Goal: Task Accomplishment & Management: Manage account settings

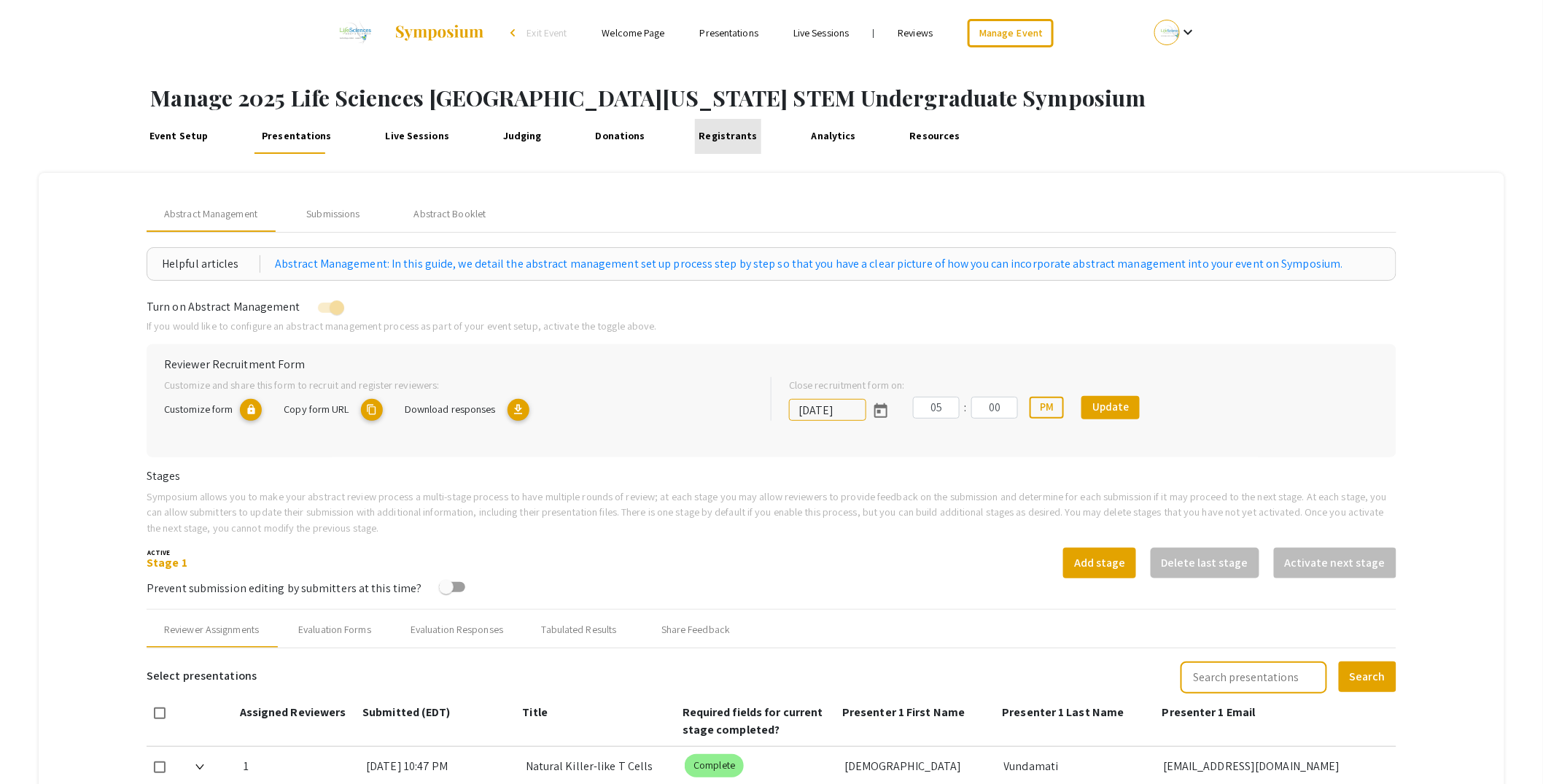
click at [714, 140] on link "Registrants" at bounding box center [728, 137] width 66 height 35
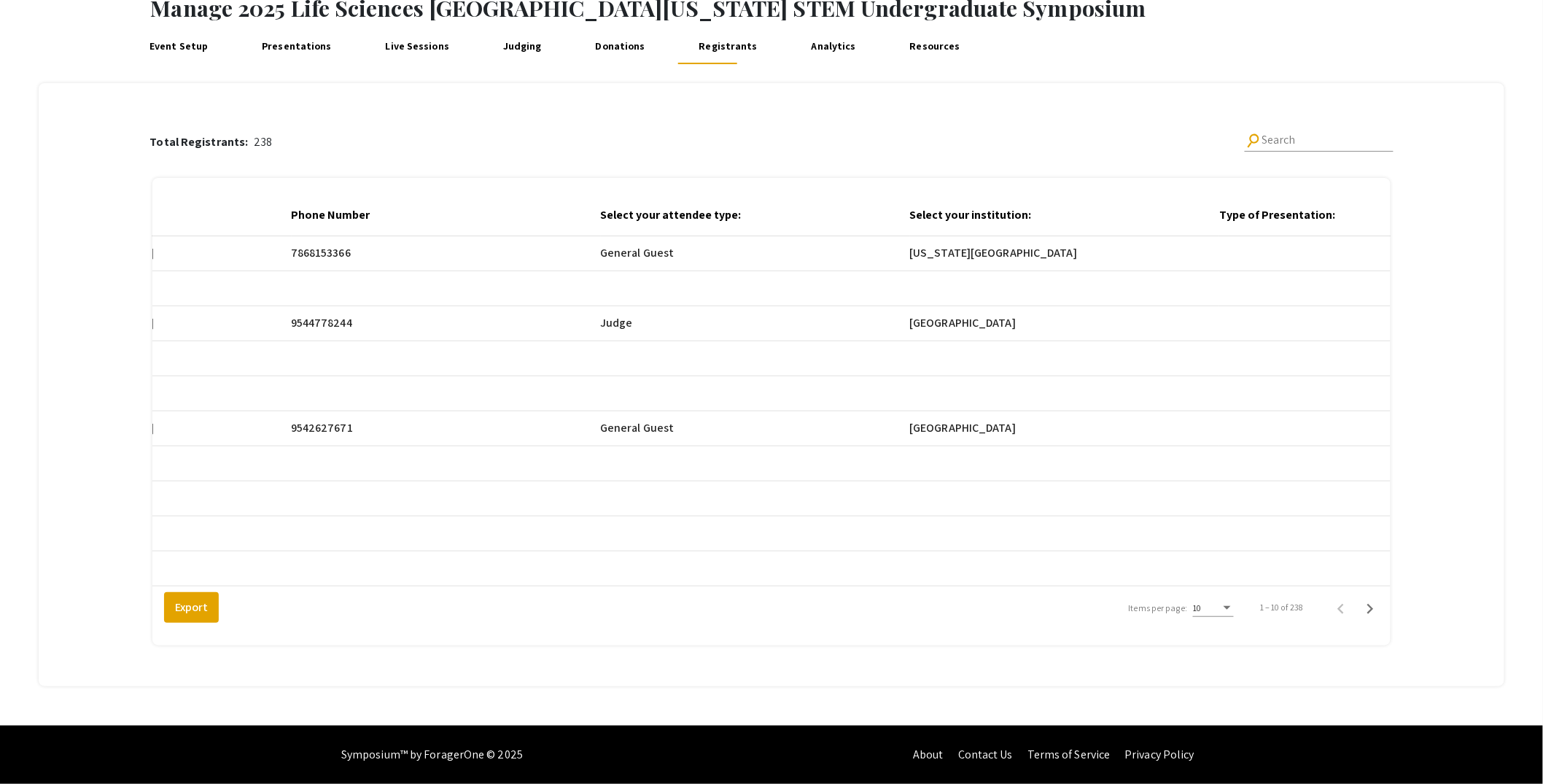
scroll to position [0, 1519]
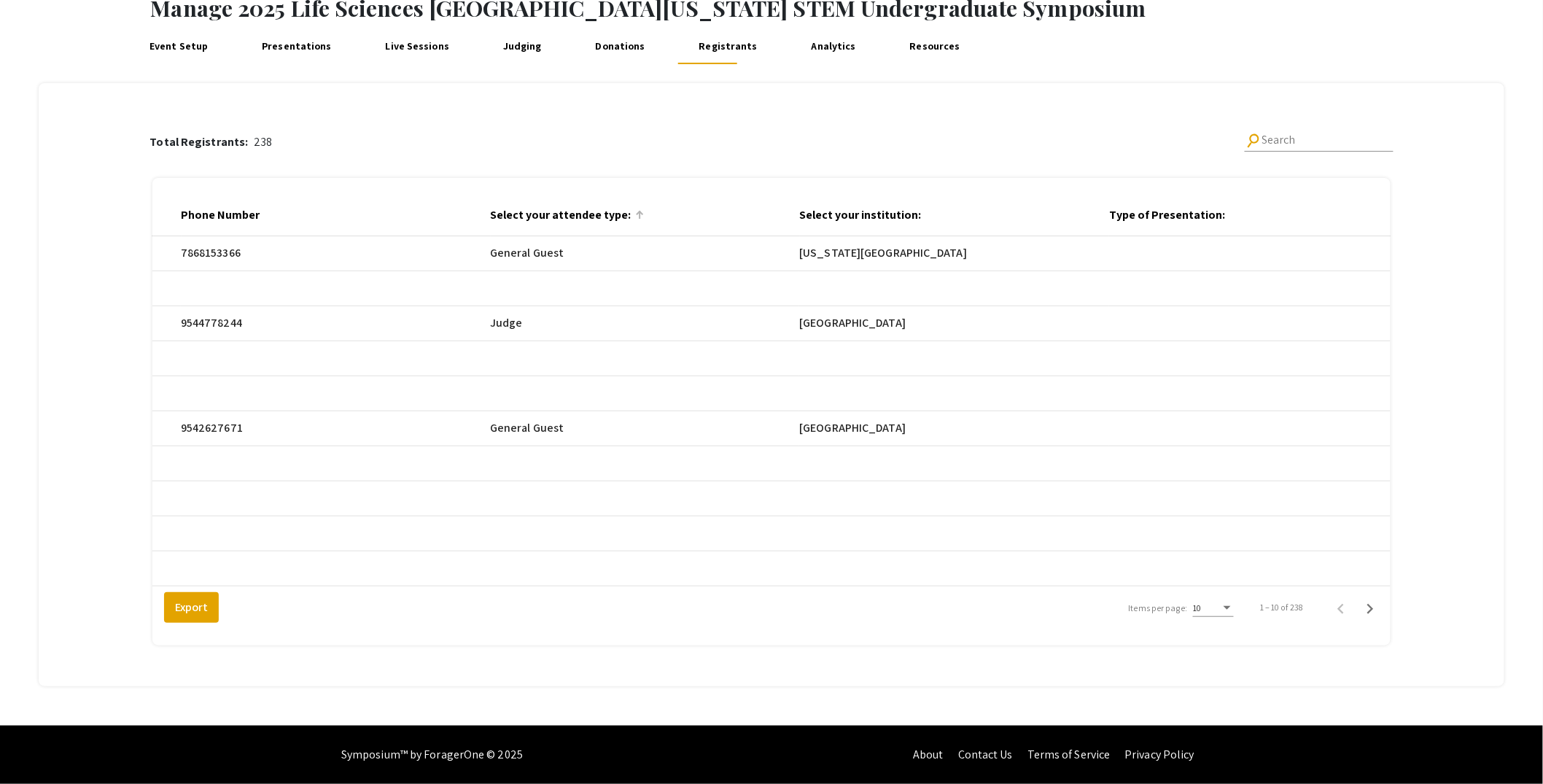
click at [644, 215] on div at bounding box center [639, 215] width 9 height 9
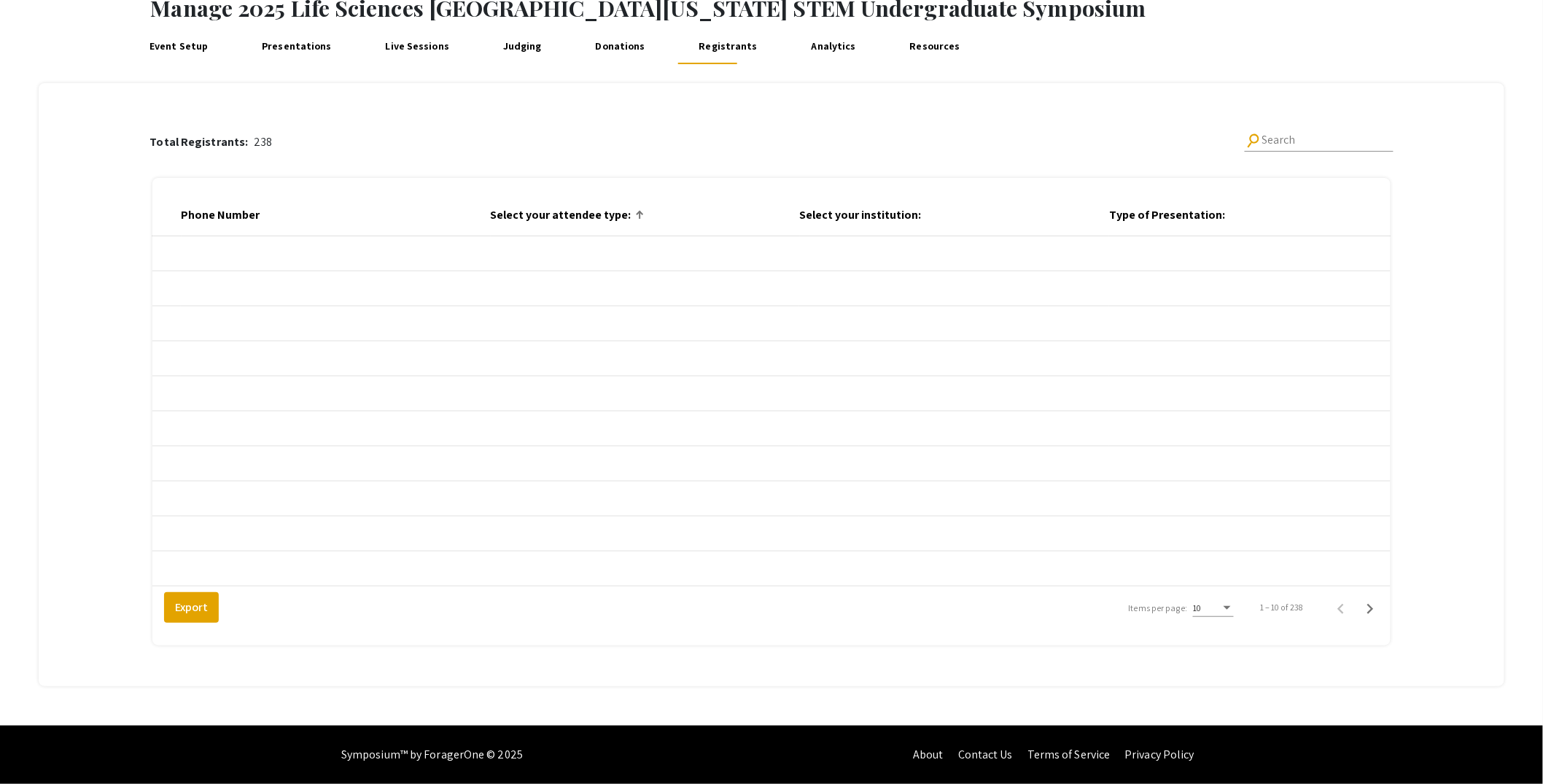
scroll to position [100, 0]
click at [1231, 609] on div "Items per page:" at bounding box center [1228, 607] width 7 height 4
click at [1238, 638] on span "25" at bounding box center [1222, 635] width 41 height 26
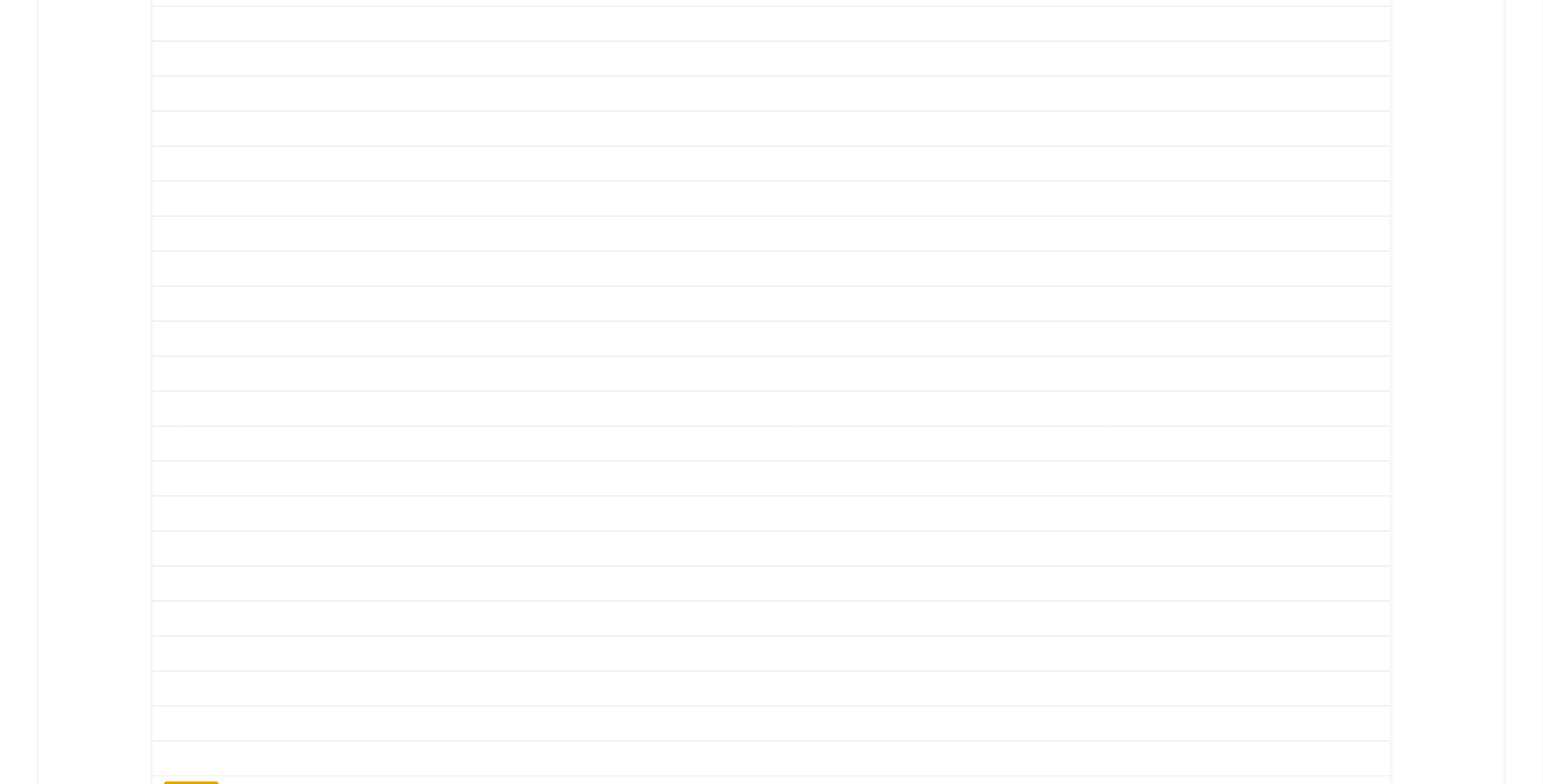
scroll to position [625, 0]
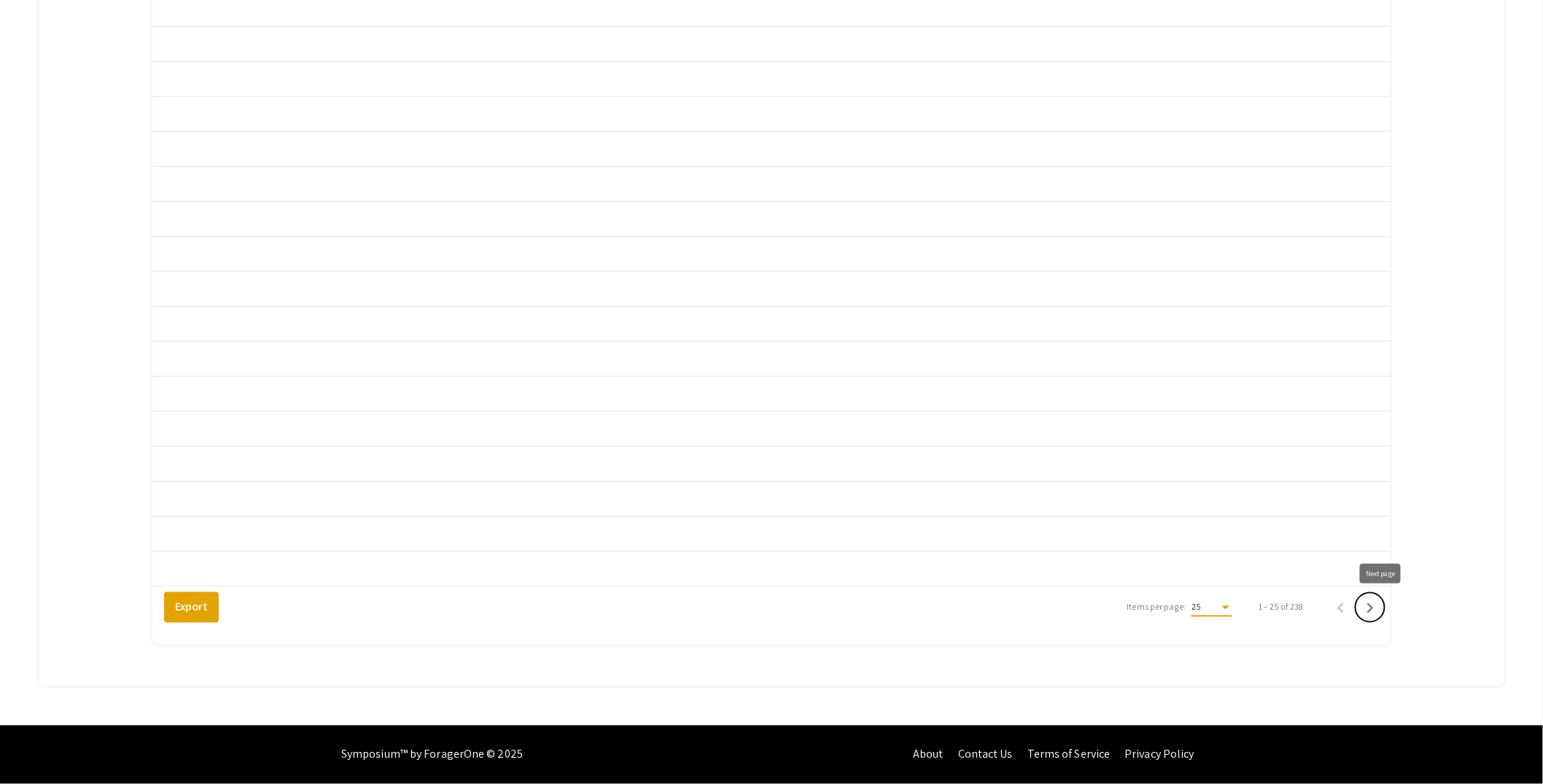
click at [1374, 609] on icon "Next page" at bounding box center [1370, 608] width 20 height 20
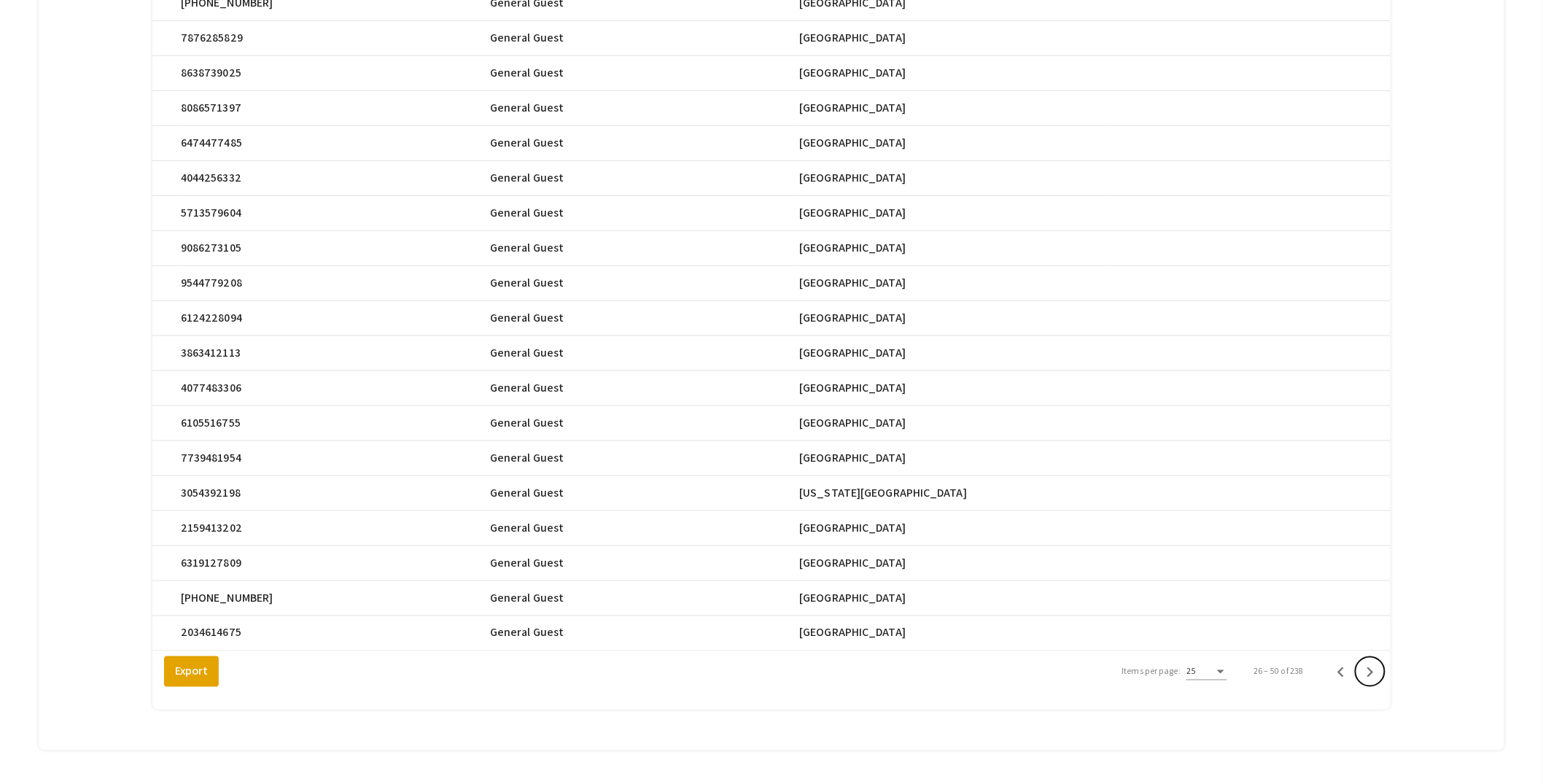
scroll to position [584, 0]
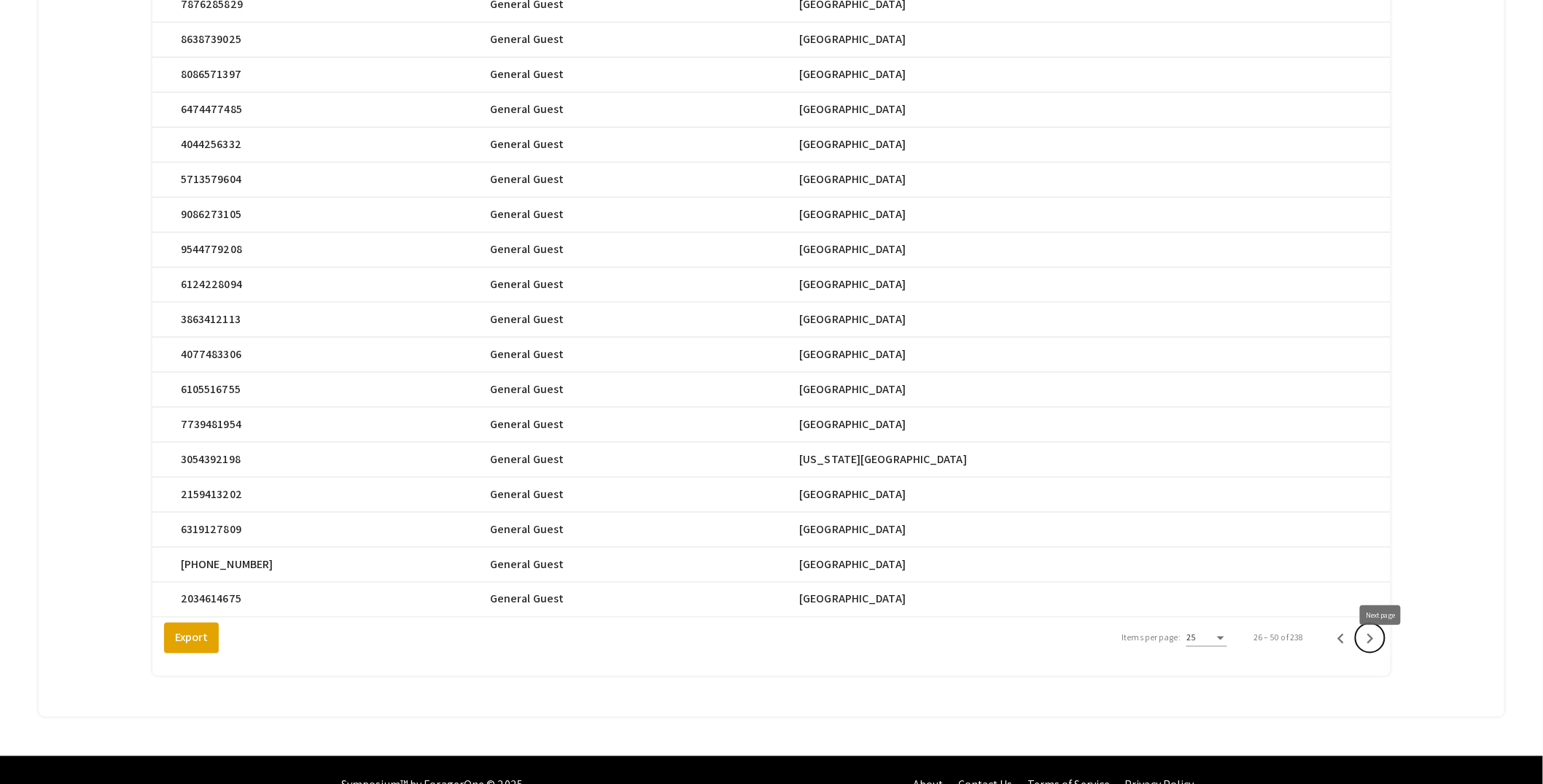
click at [1381, 649] on icon "Next page" at bounding box center [1370, 638] width 20 height 20
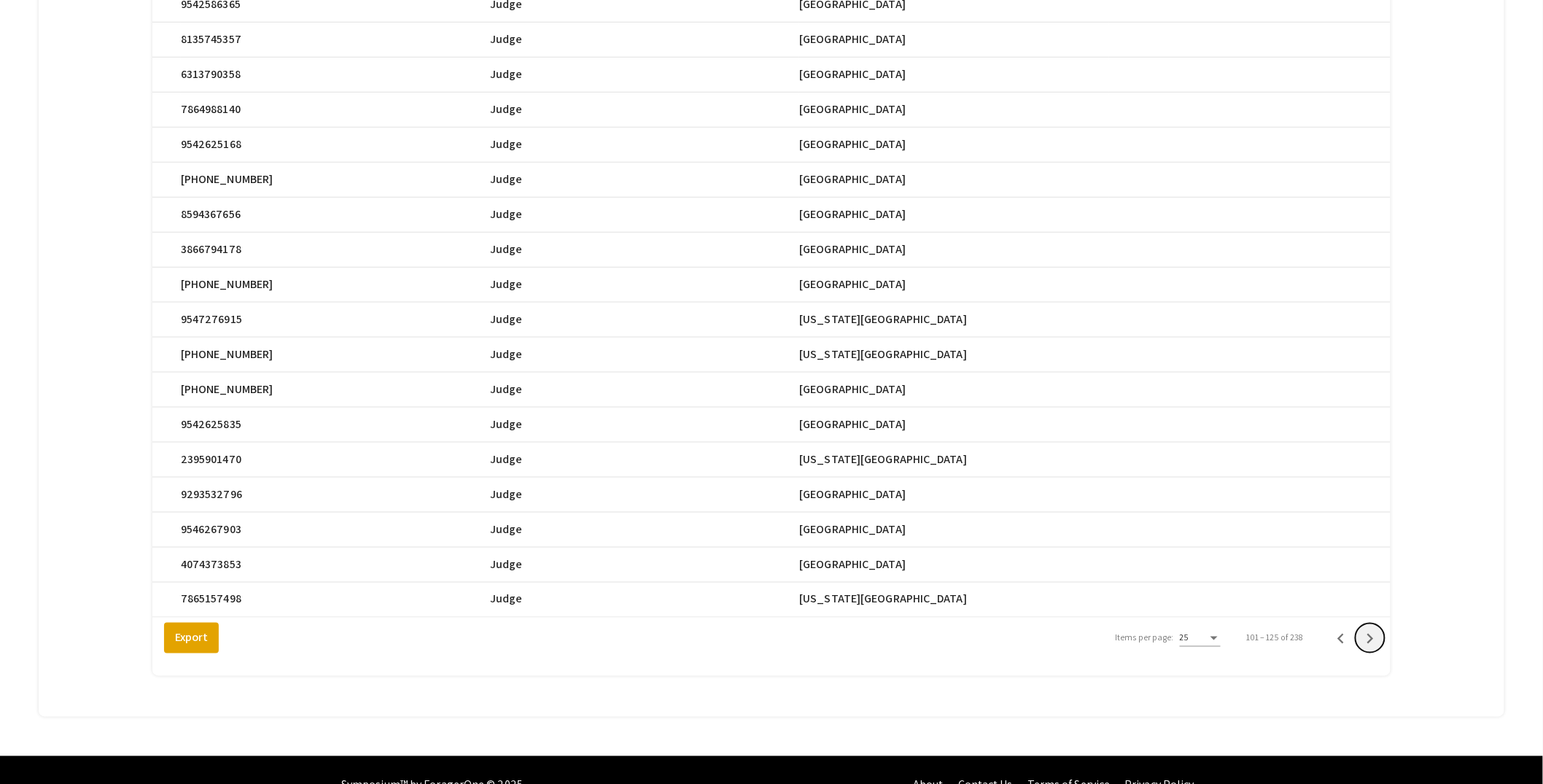
click at [1381, 649] on icon "Next page" at bounding box center [1370, 638] width 20 height 20
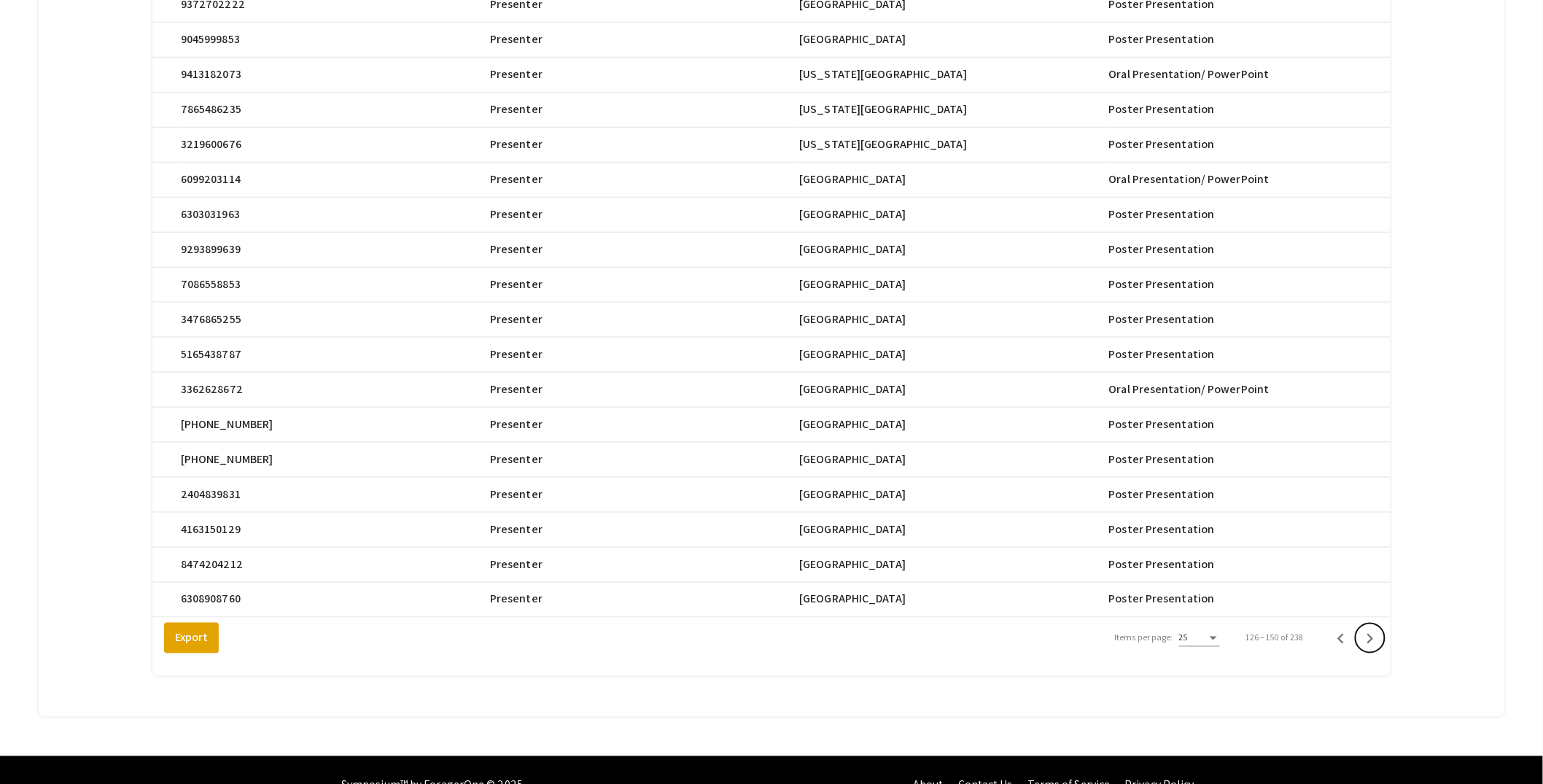
click at [1381, 649] on icon "Next page" at bounding box center [1370, 638] width 20 height 20
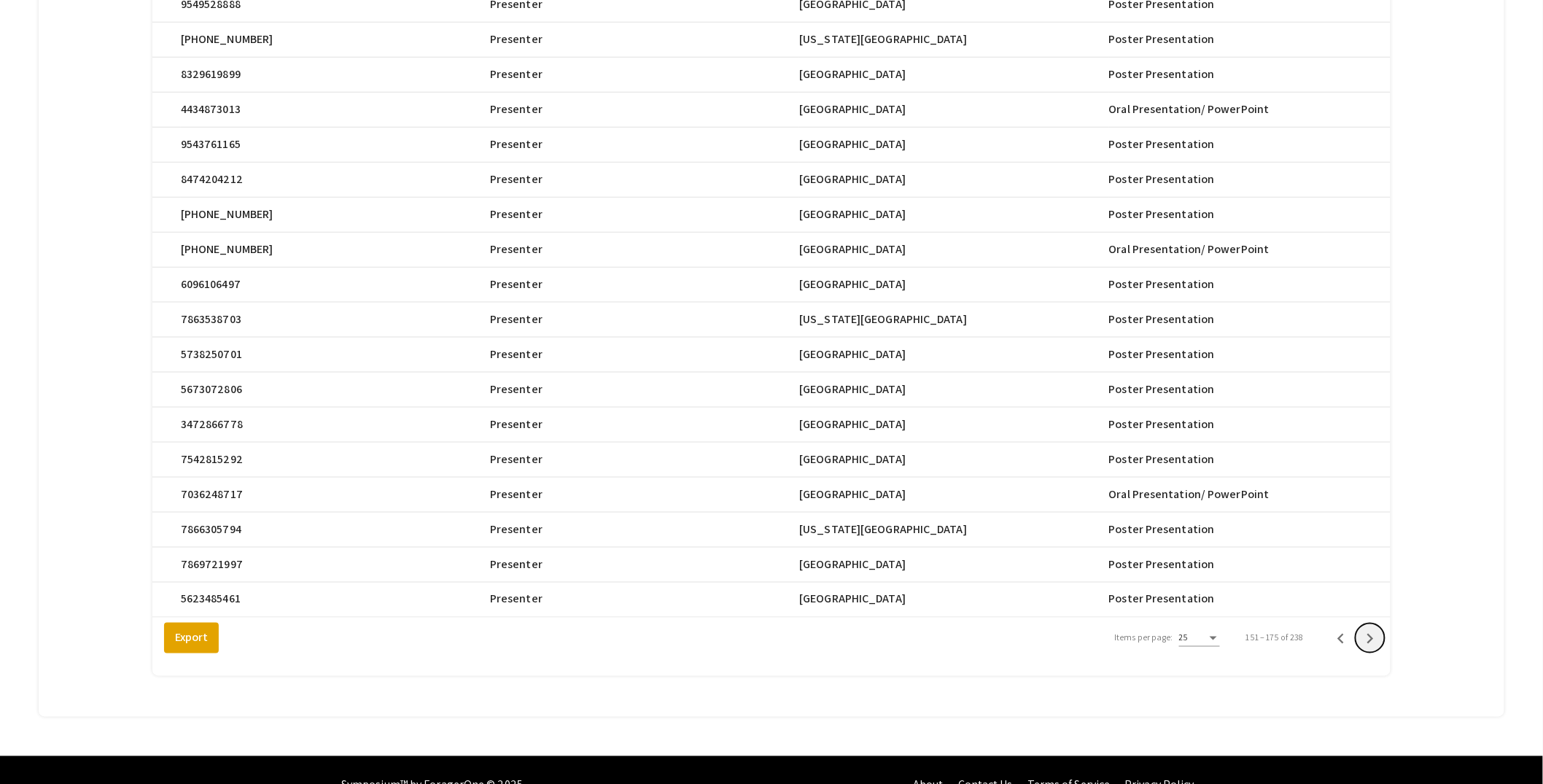
click at [1381, 649] on icon "Next page" at bounding box center [1370, 638] width 20 height 20
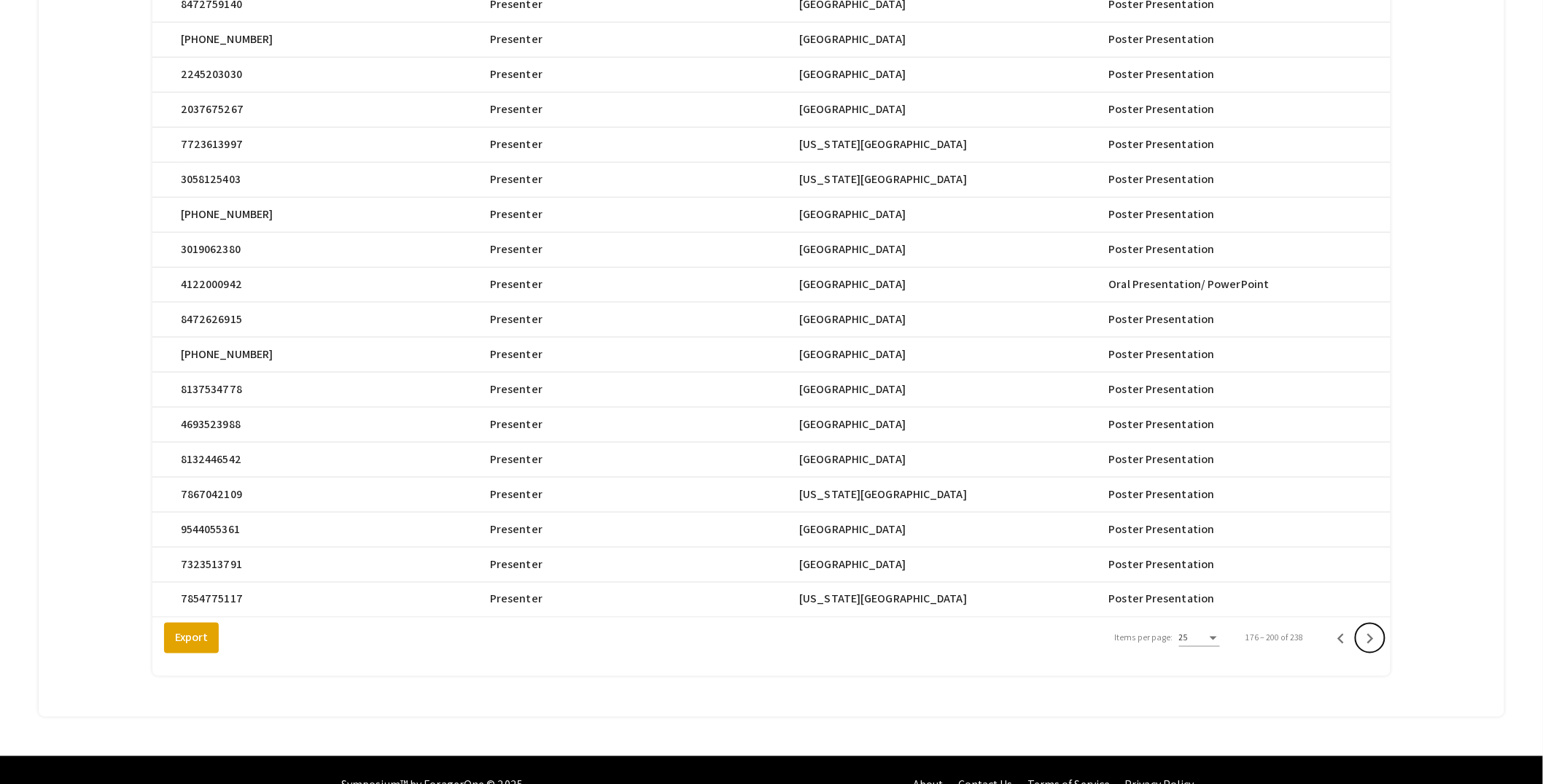
click at [1381, 649] on icon "Next page" at bounding box center [1370, 638] width 20 height 20
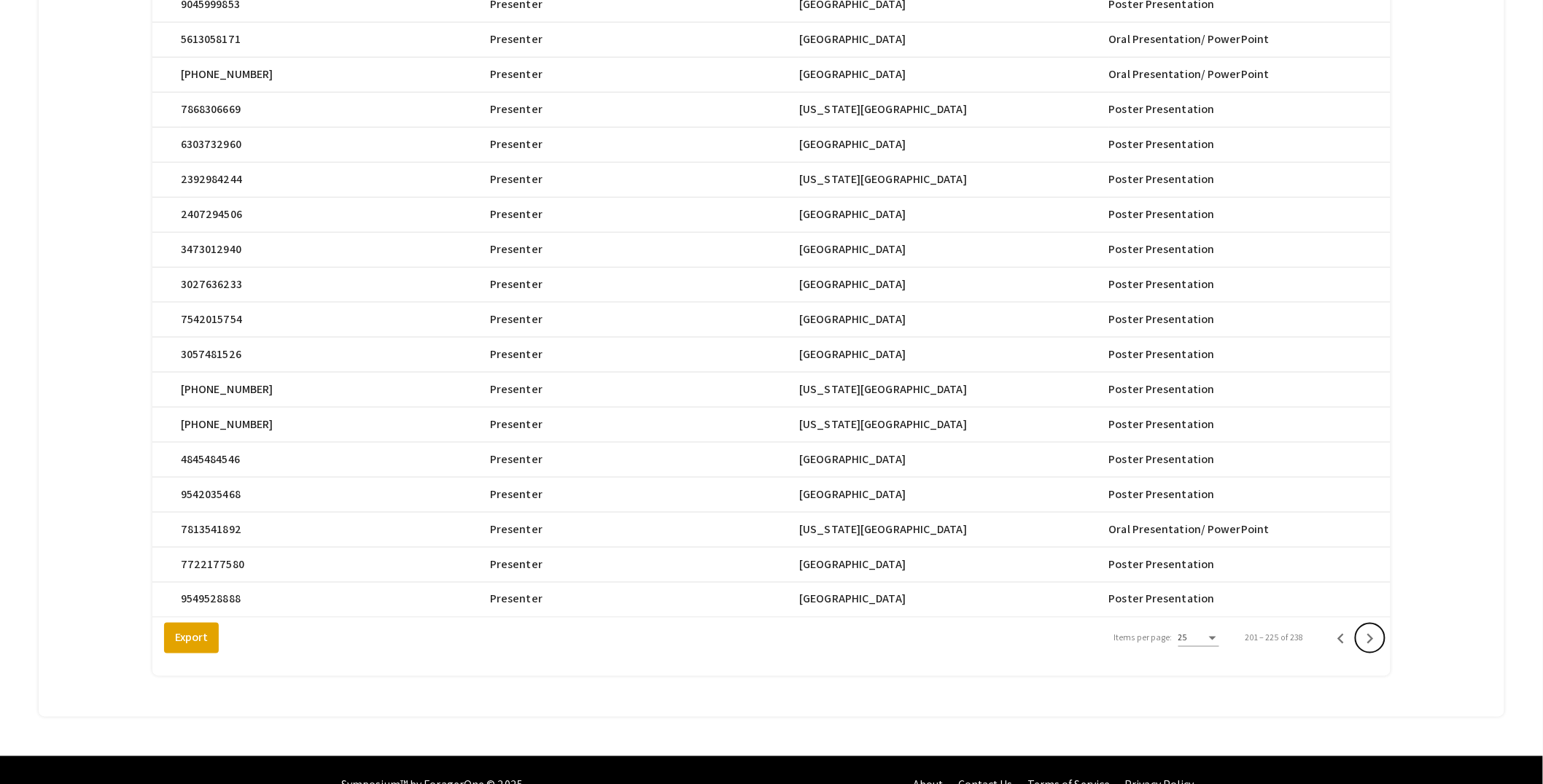
click at [1381, 649] on icon "Next page" at bounding box center [1370, 638] width 20 height 20
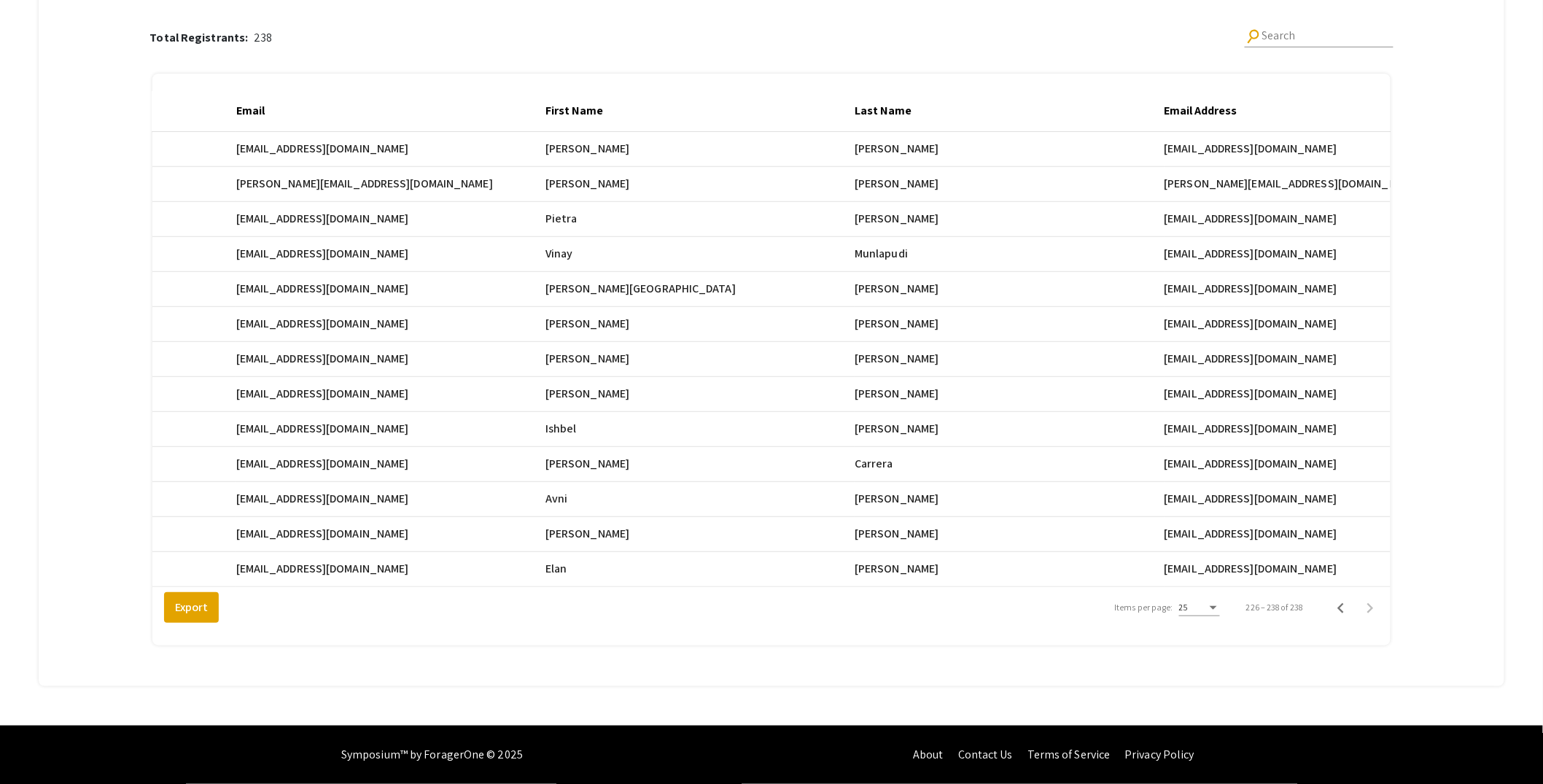
scroll to position [0, 195]
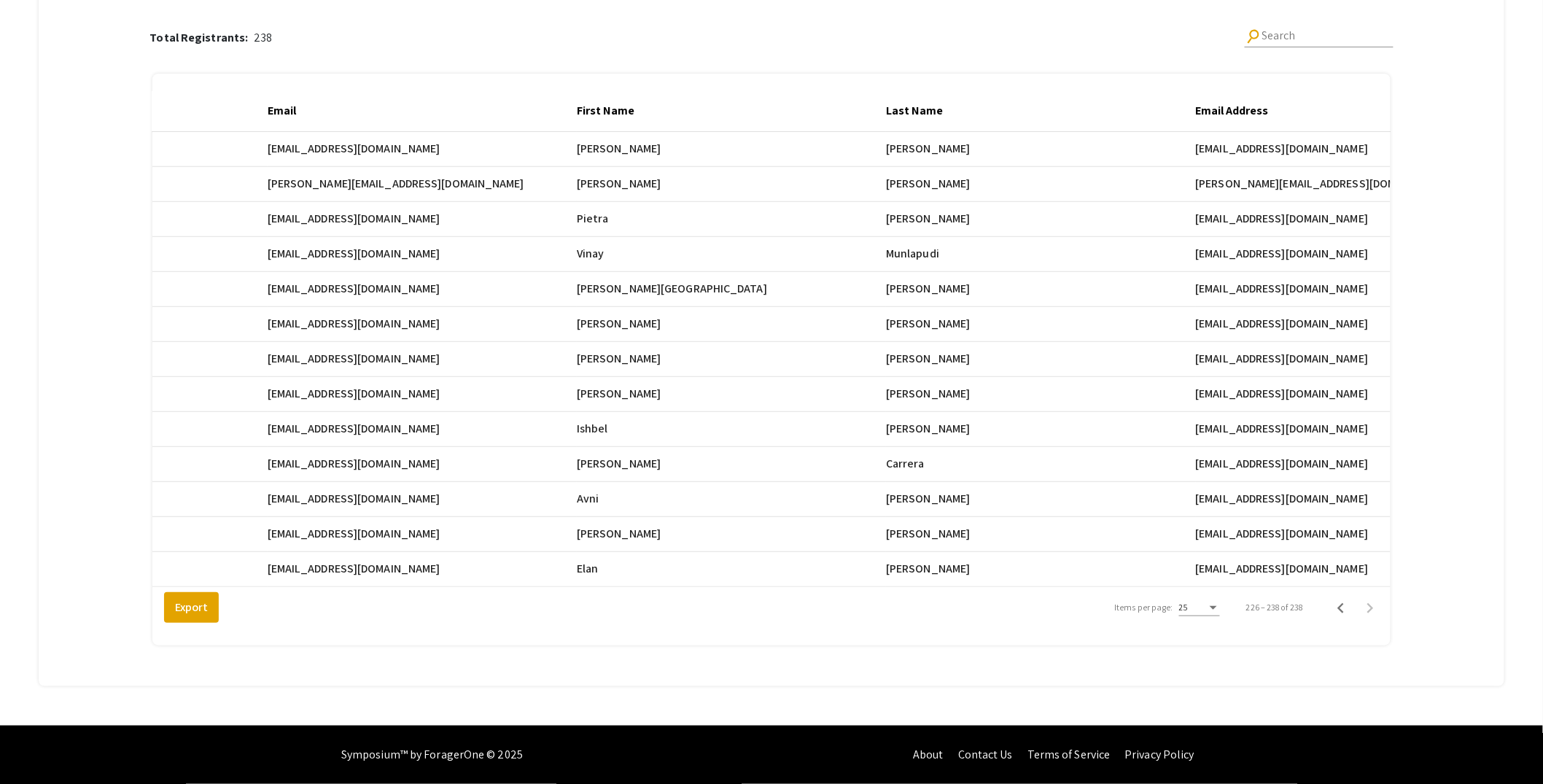
click at [1453, 105] on div "Total Registrants: 238 search Search Registrant Full Name Email First Name Last…" at bounding box center [772, 324] width 1420 height 690
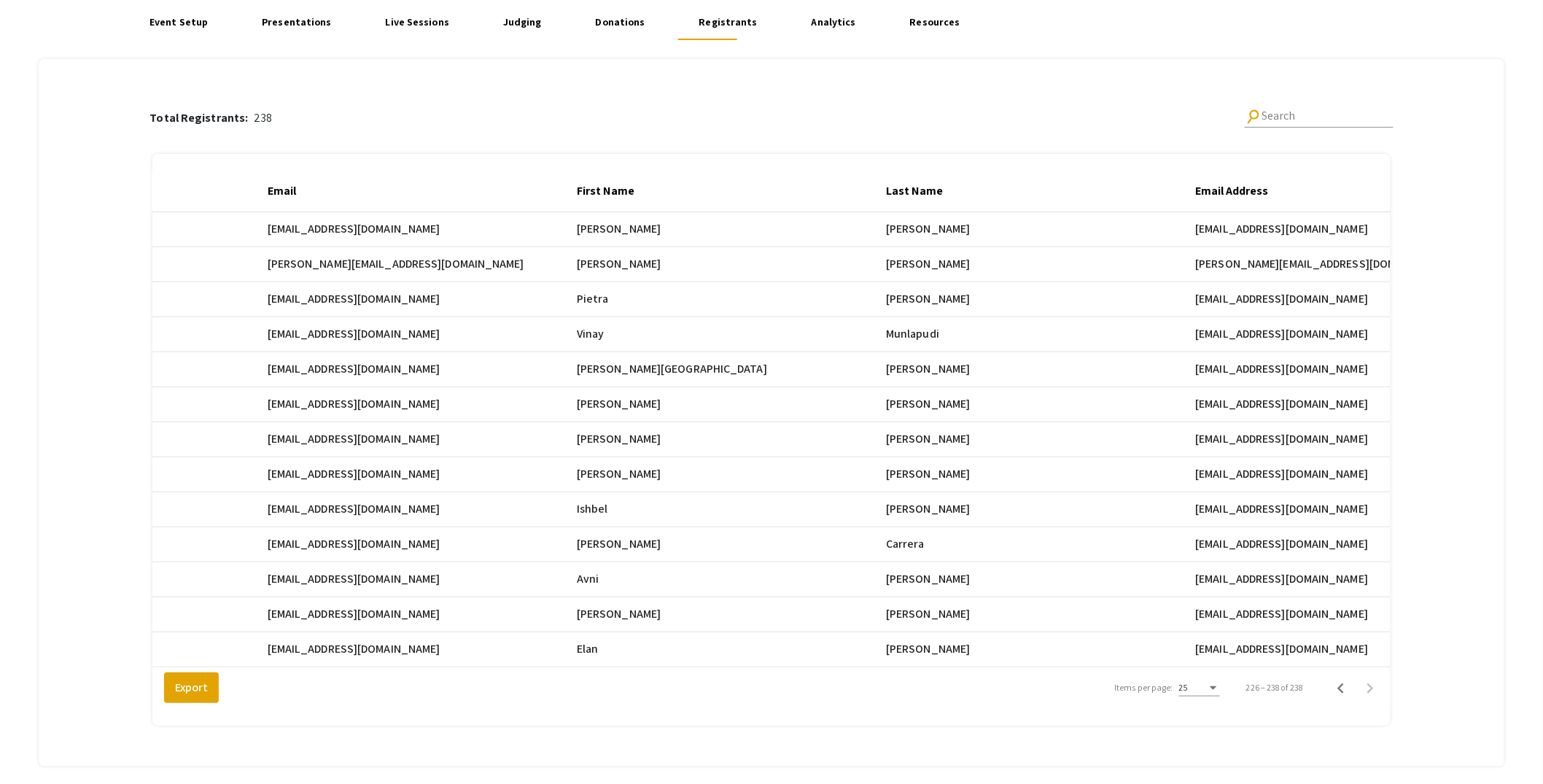
scroll to position [0, 0]
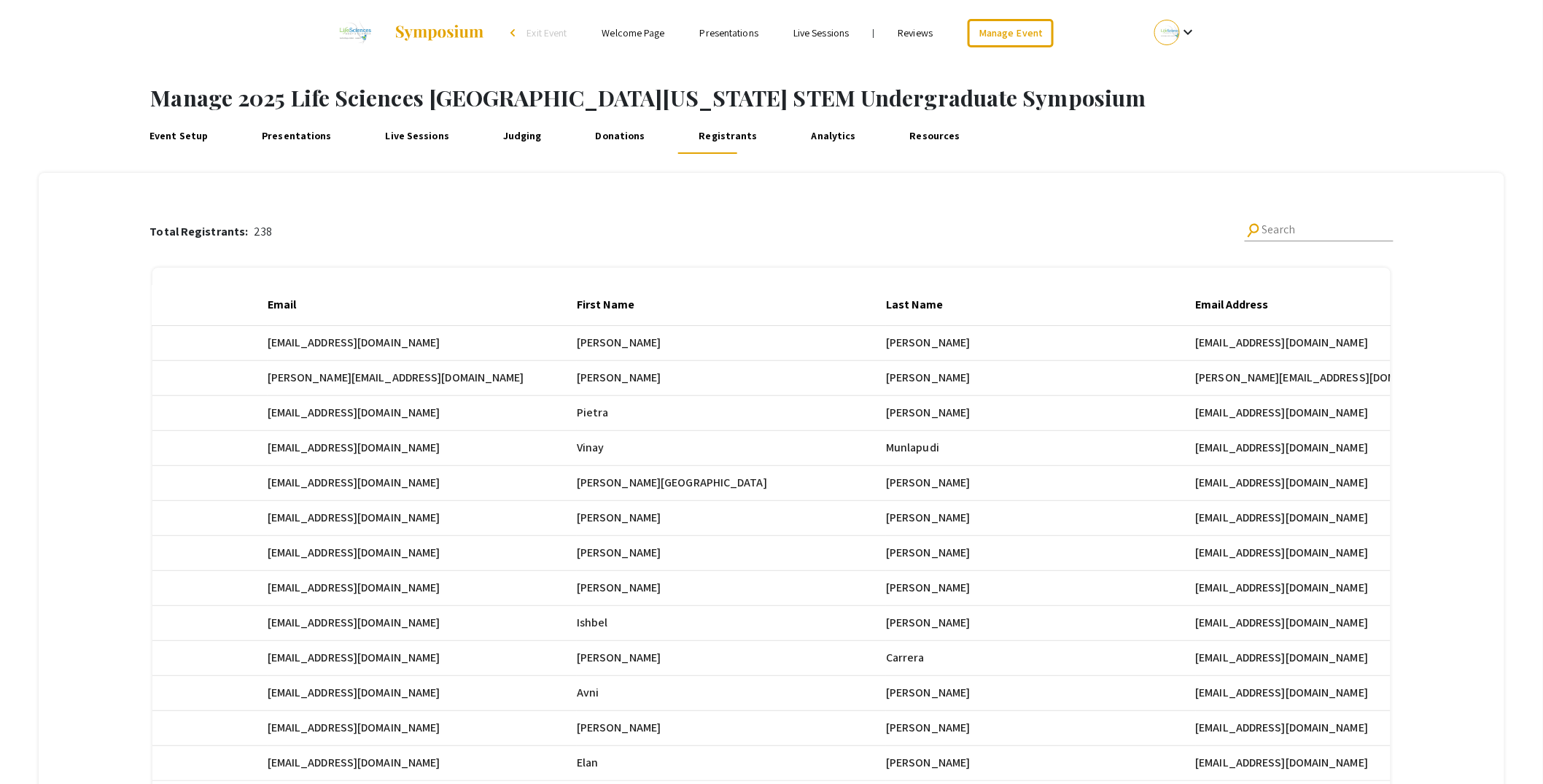
click at [203, 137] on link "Event Setup" at bounding box center [179, 137] width 66 height 35
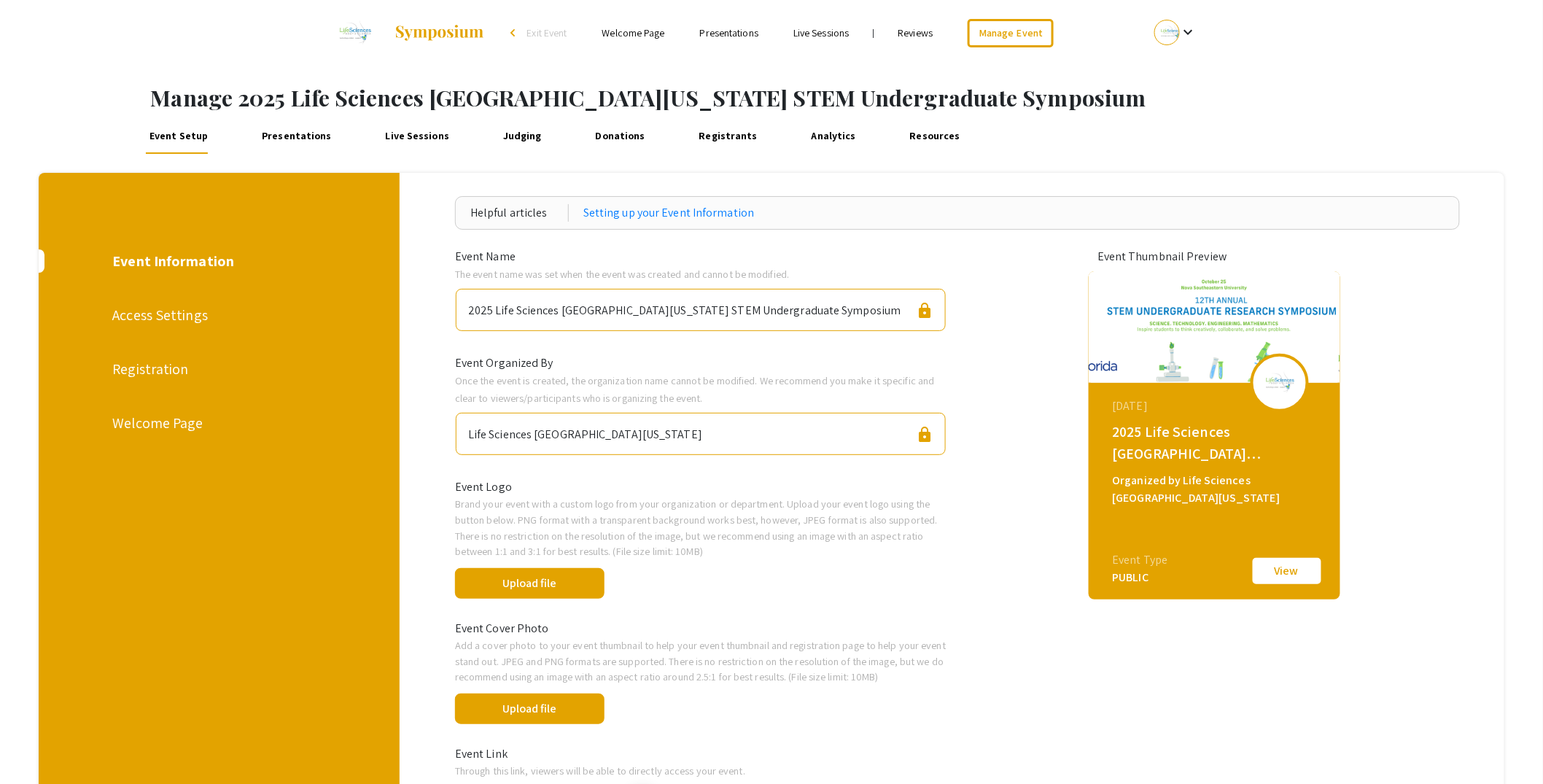
click at [291, 134] on link "Presentations" at bounding box center [296, 137] width 77 height 35
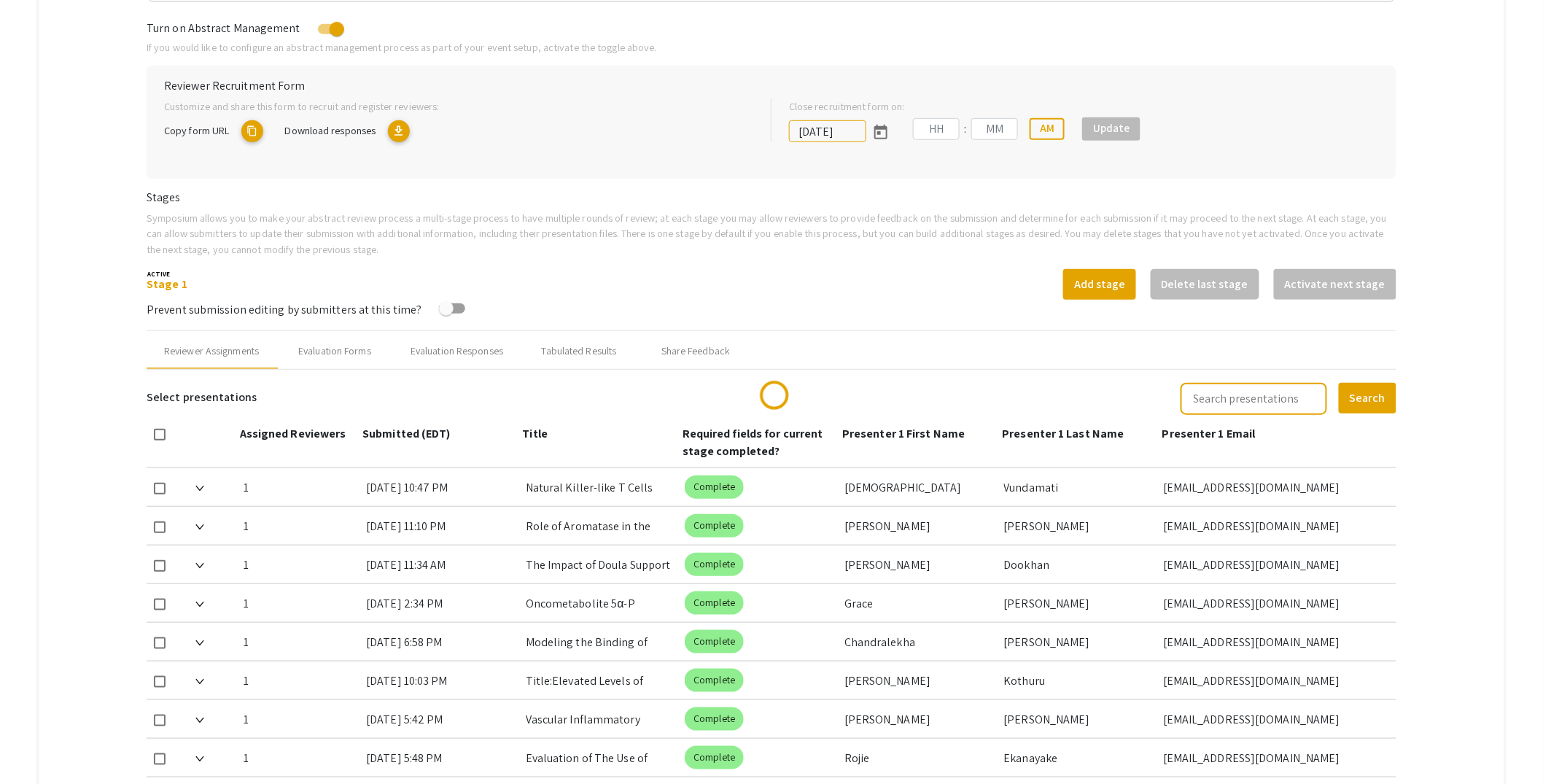
type input "[DATE]"
type input "05"
type input "00"
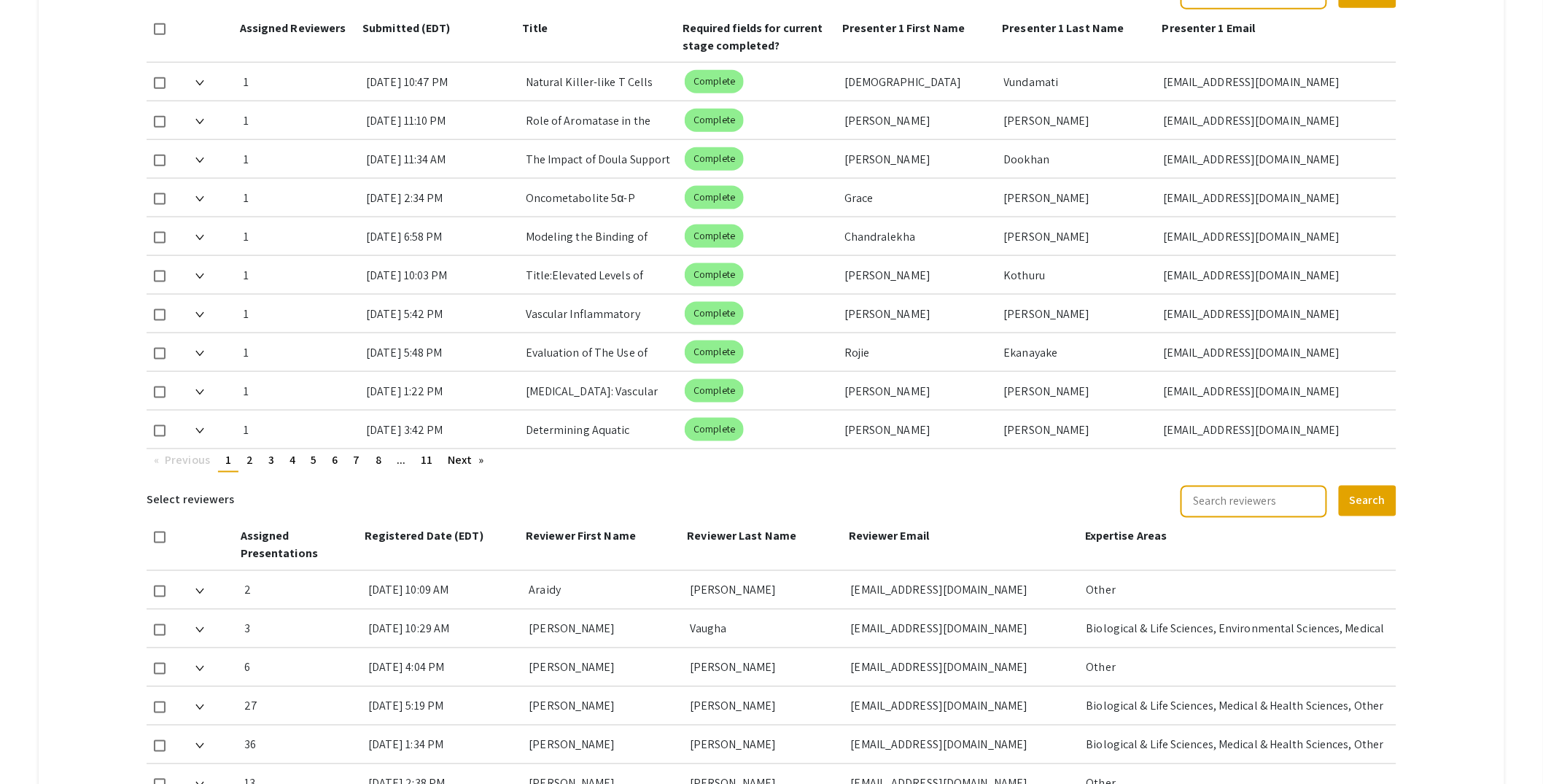
scroll to position [786, 0]
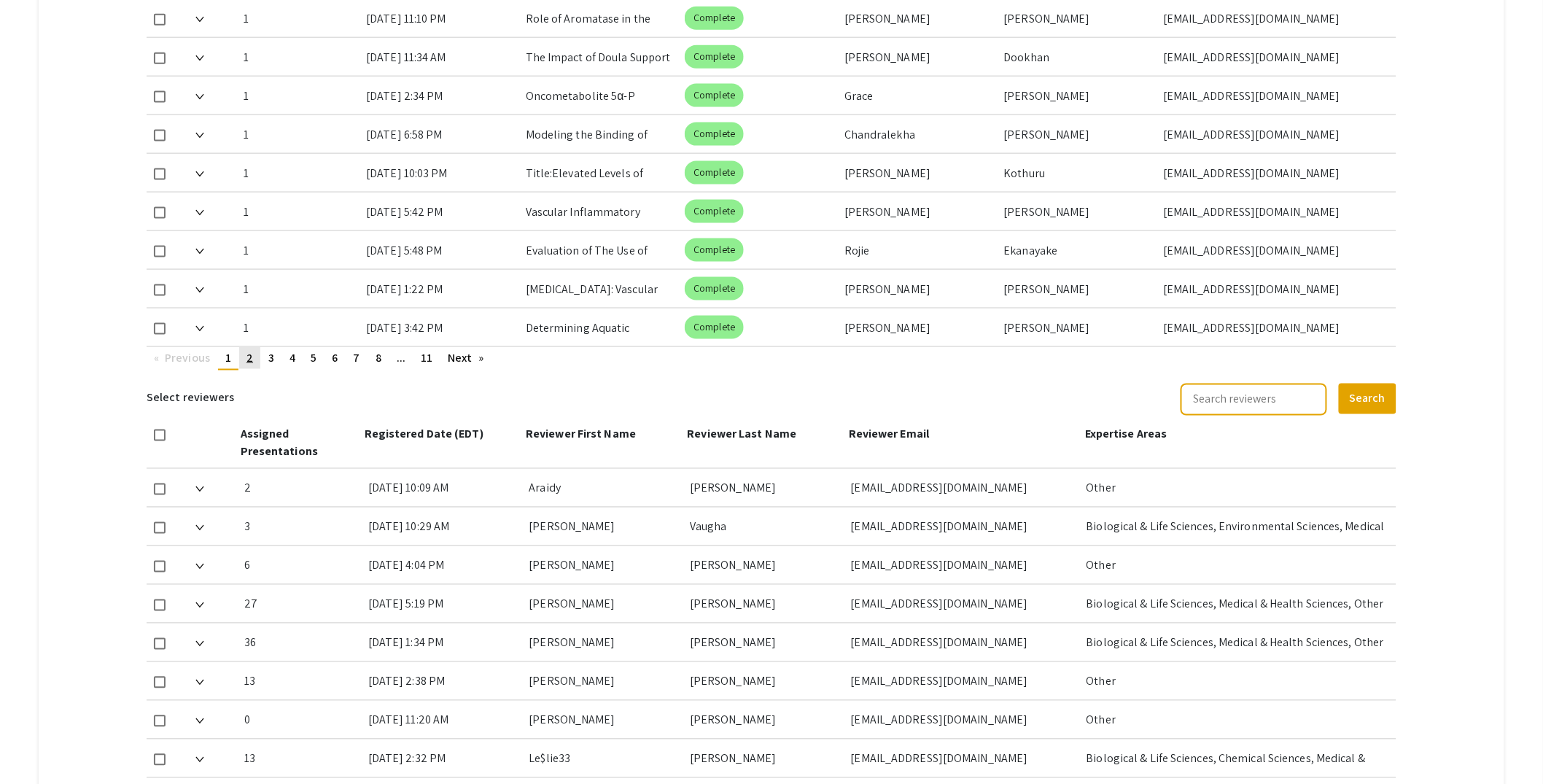
click at [251, 359] on span "2" at bounding box center [250, 357] width 6 height 15
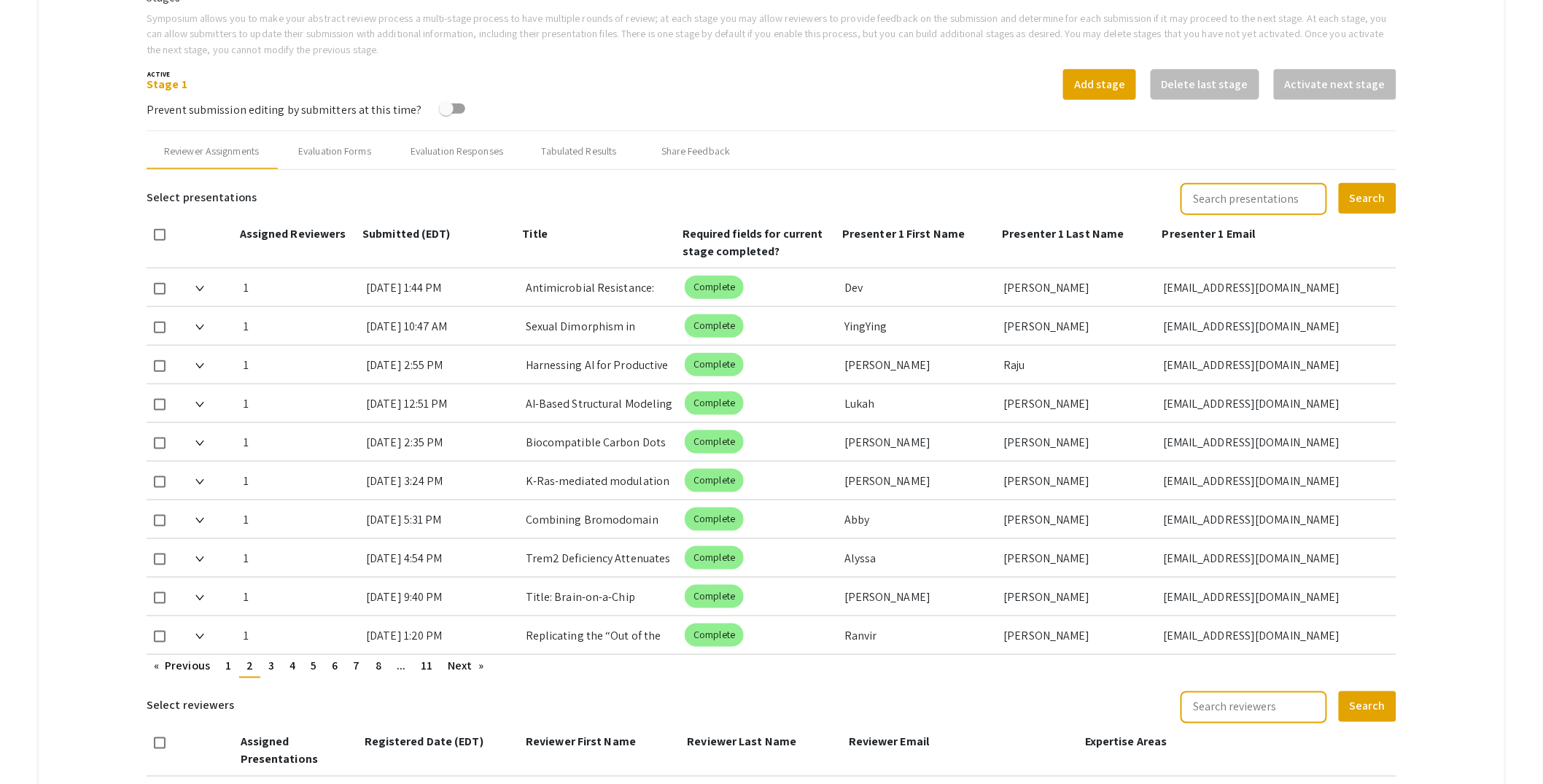
scroll to position [489, 0]
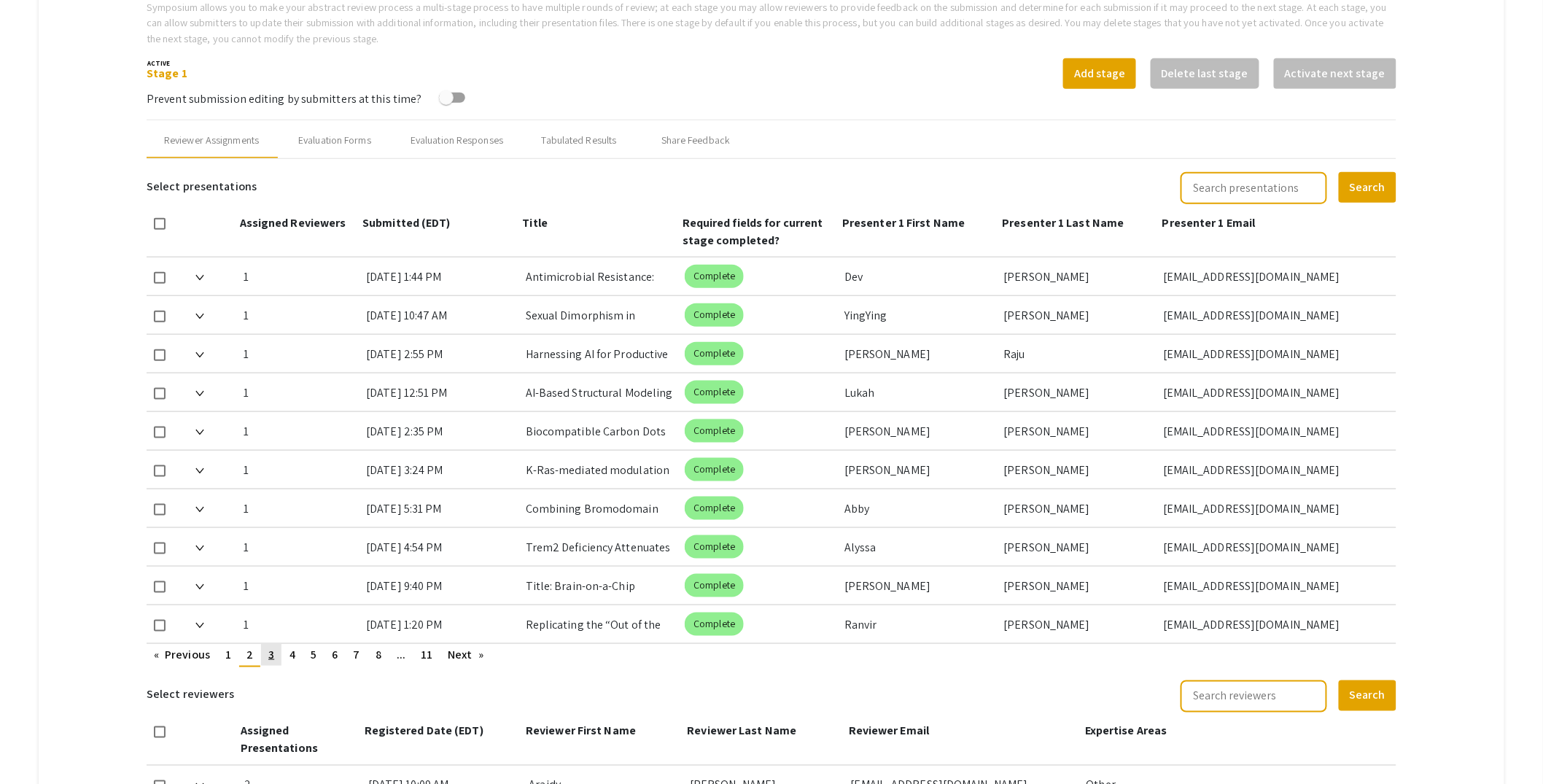
click at [269, 661] on link "page 3" at bounding box center [271, 655] width 20 height 22
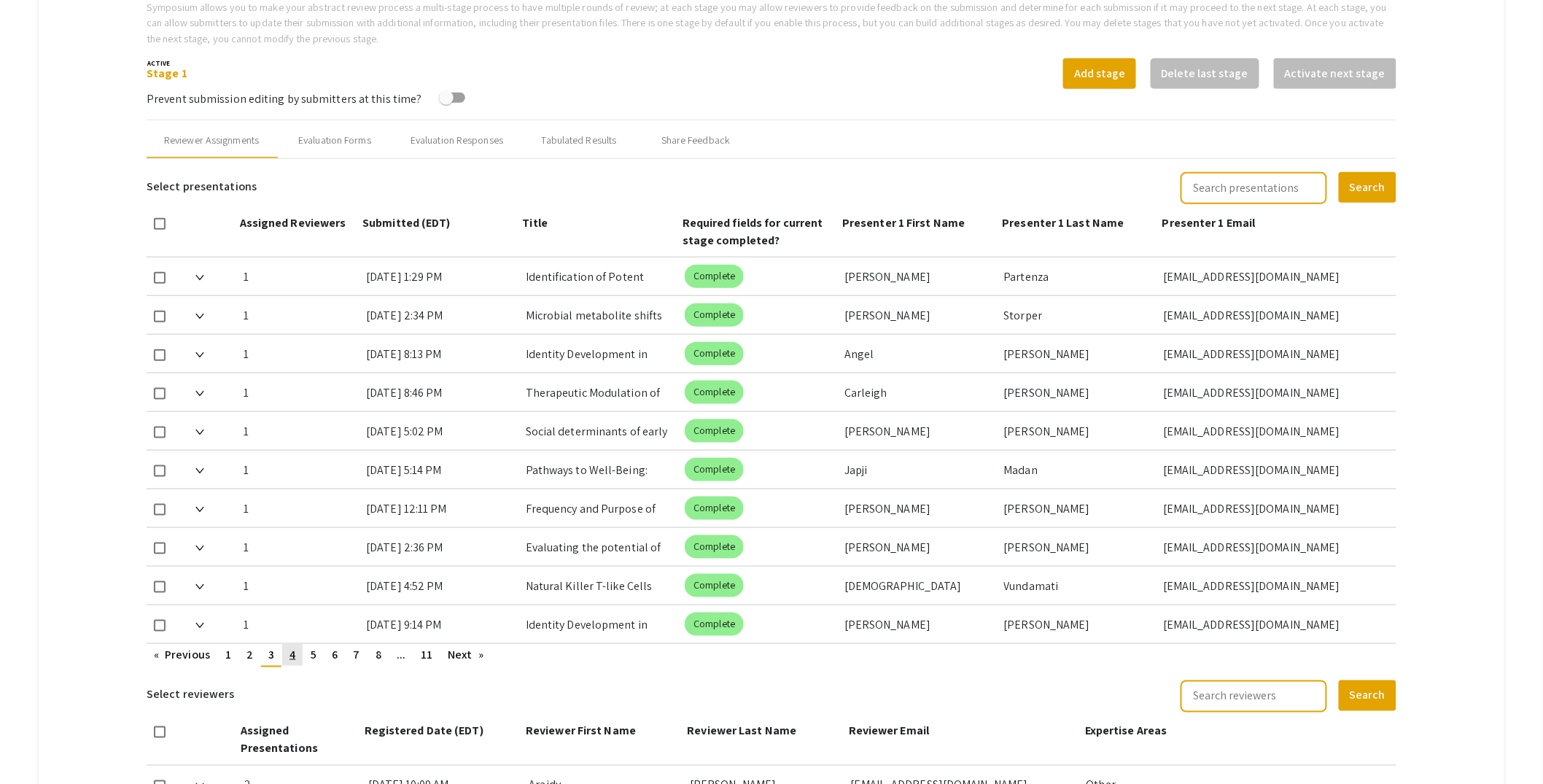
click at [291, 657] on span "4" at bounding box center [292, 654] width 5 height 15
click at [315, 660] on link "page 5" at bounding box center [313, 655] width 20 height 22
click at [332, 660] on span "6" at bounding box center [334, 654] width 5 height 15
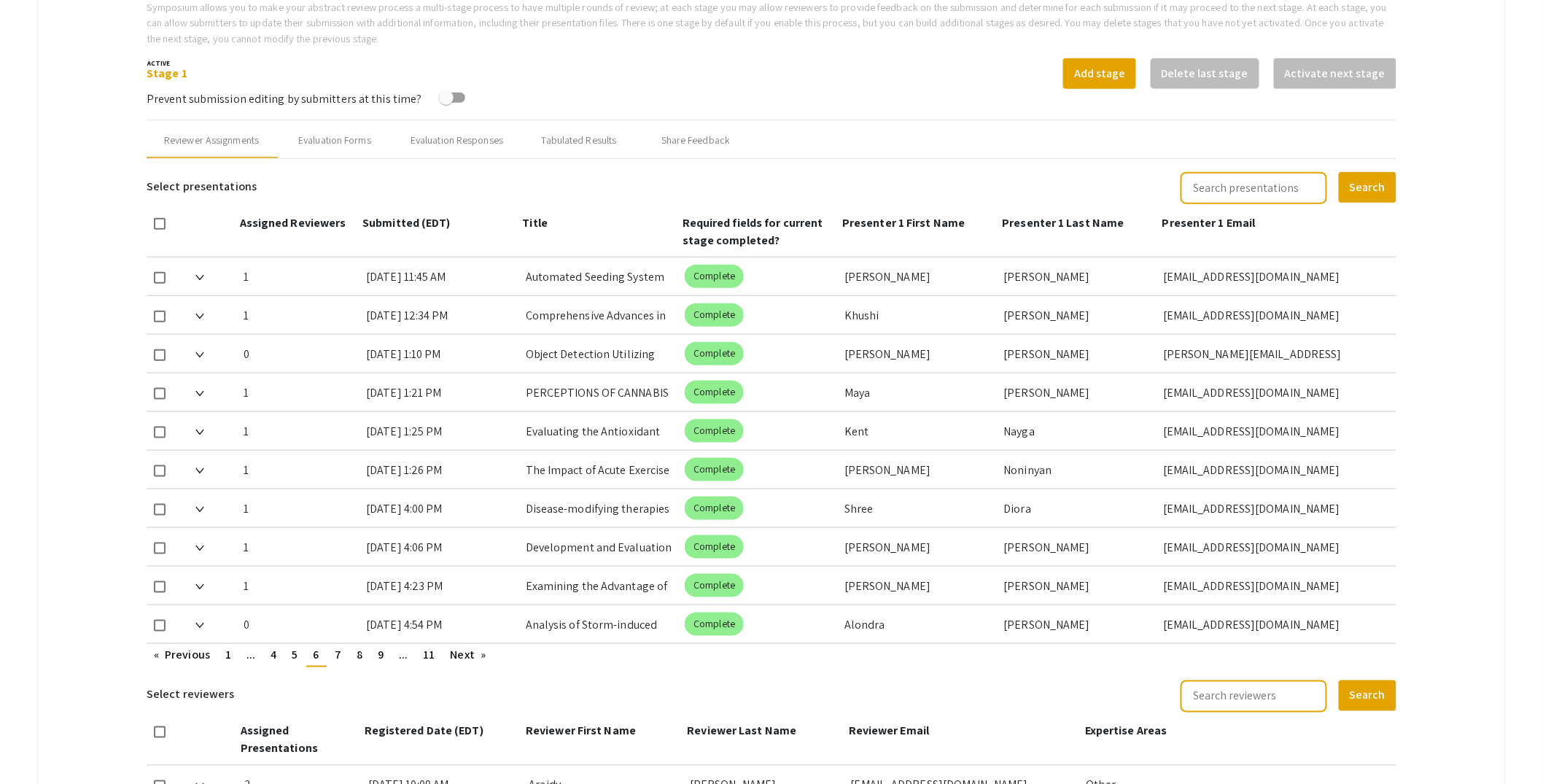
drag, startPoint x: 159, startPoint y: 354, endPoint x: 167, endPoint y: 372, distance: 19.7
click at [159, 354] on span at bounding box center [159, 355] width 12 height 12
click at [159, 361] on input "checkbox" at bounding box center [159, 361] width 1 height 1
checkbox input "true"
click at [345, 650] on link "page 7" at bounding box center [338, 655] width 21 height 22
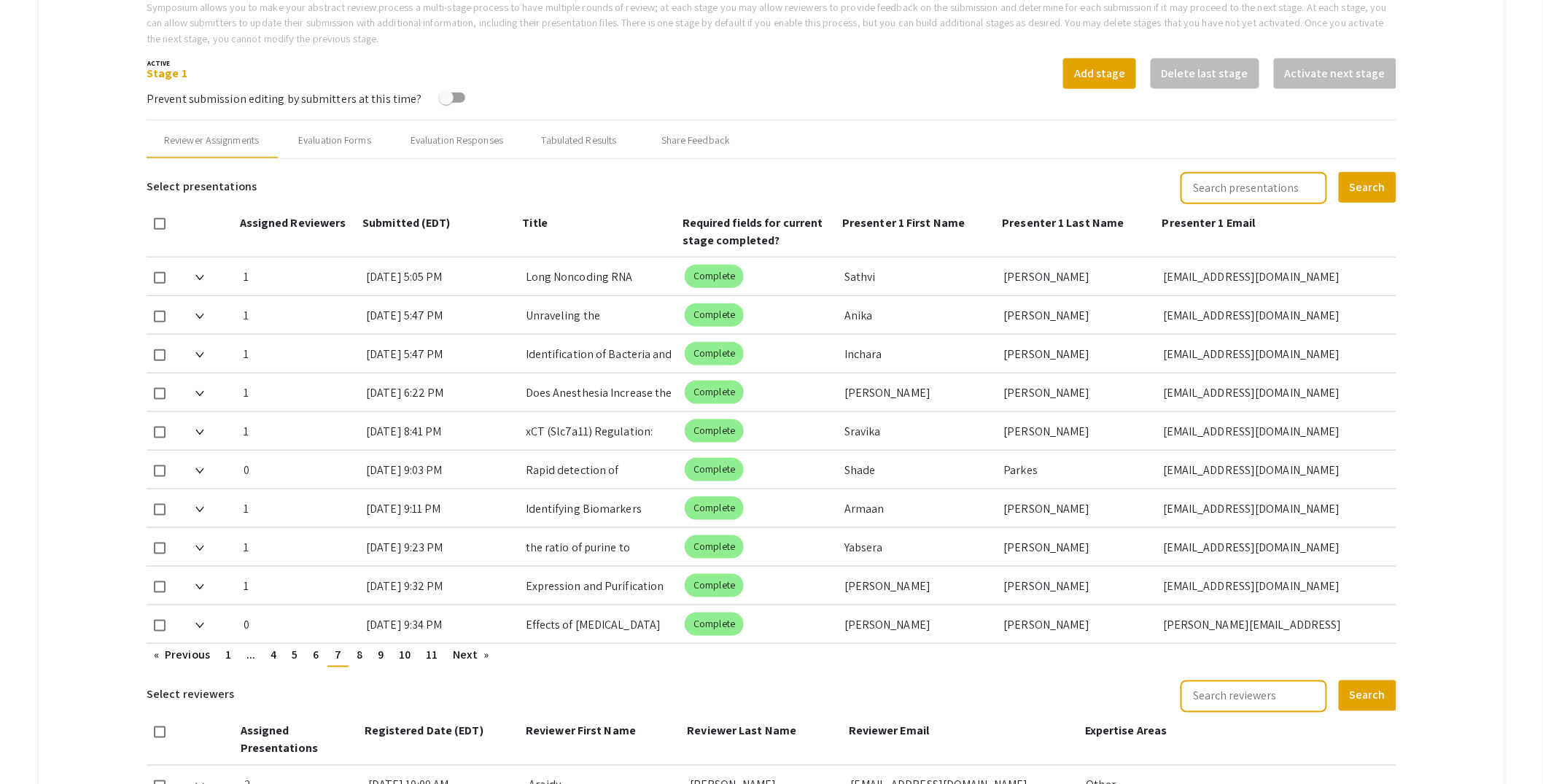
click at [160, 465] on span at bounding box center [159, 471] width 12 height 12
click at [159, 477] on input "checkbox" at bounding box center [159, 477] width 1 height 1
checkbox input "true"
click at [166, 624] on span at bounding box center [159, 626] width 12 height 12
click at [159, 631] on input "checkbox" at bounding box center [159, 631] width 1 height 1
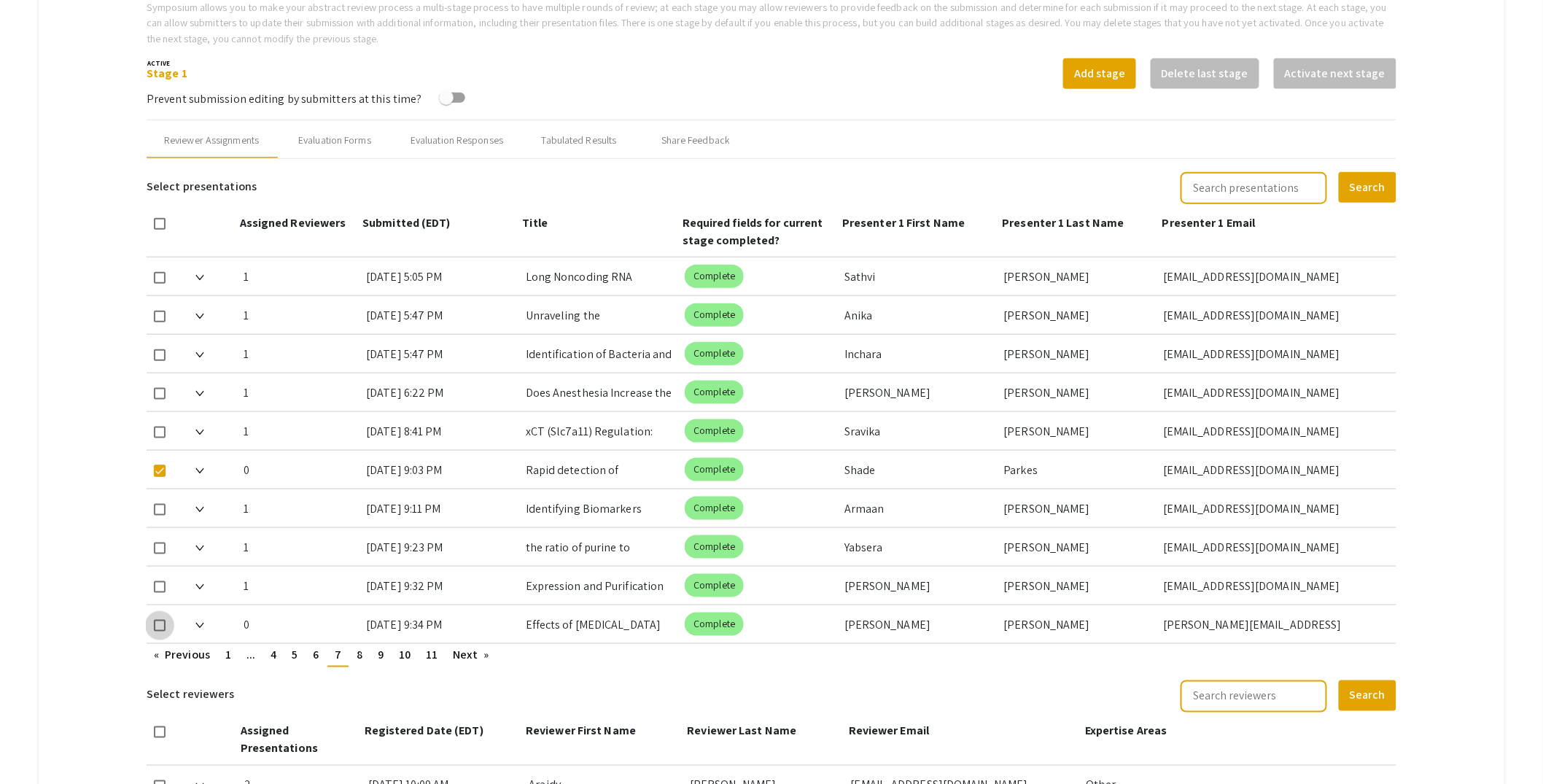
checkbox input "true"
click at [369, 660] on link "page 8" at bounding box center [360, 655] width 20 height 22
click at [383, 659] on span "9" at bounding box center [381, 654] width 5 height 15
click at [400, 659] on link "page 10" at bounding box center [404, 655] width 26 height 22
click at [422, 660] on link "page 11" at bounding box center [432, 655] width 26 height 22
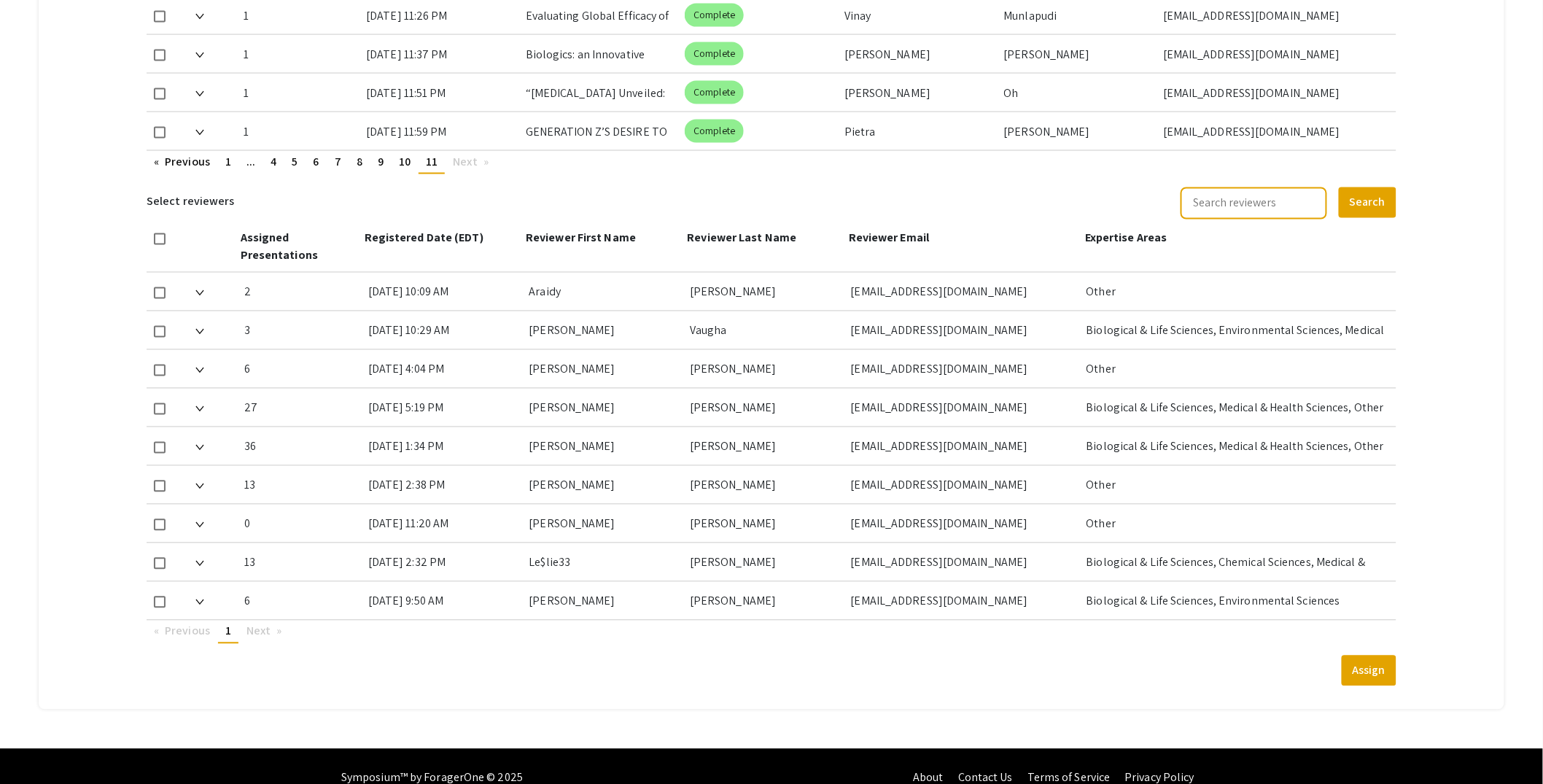
scroll to position [999, 0]
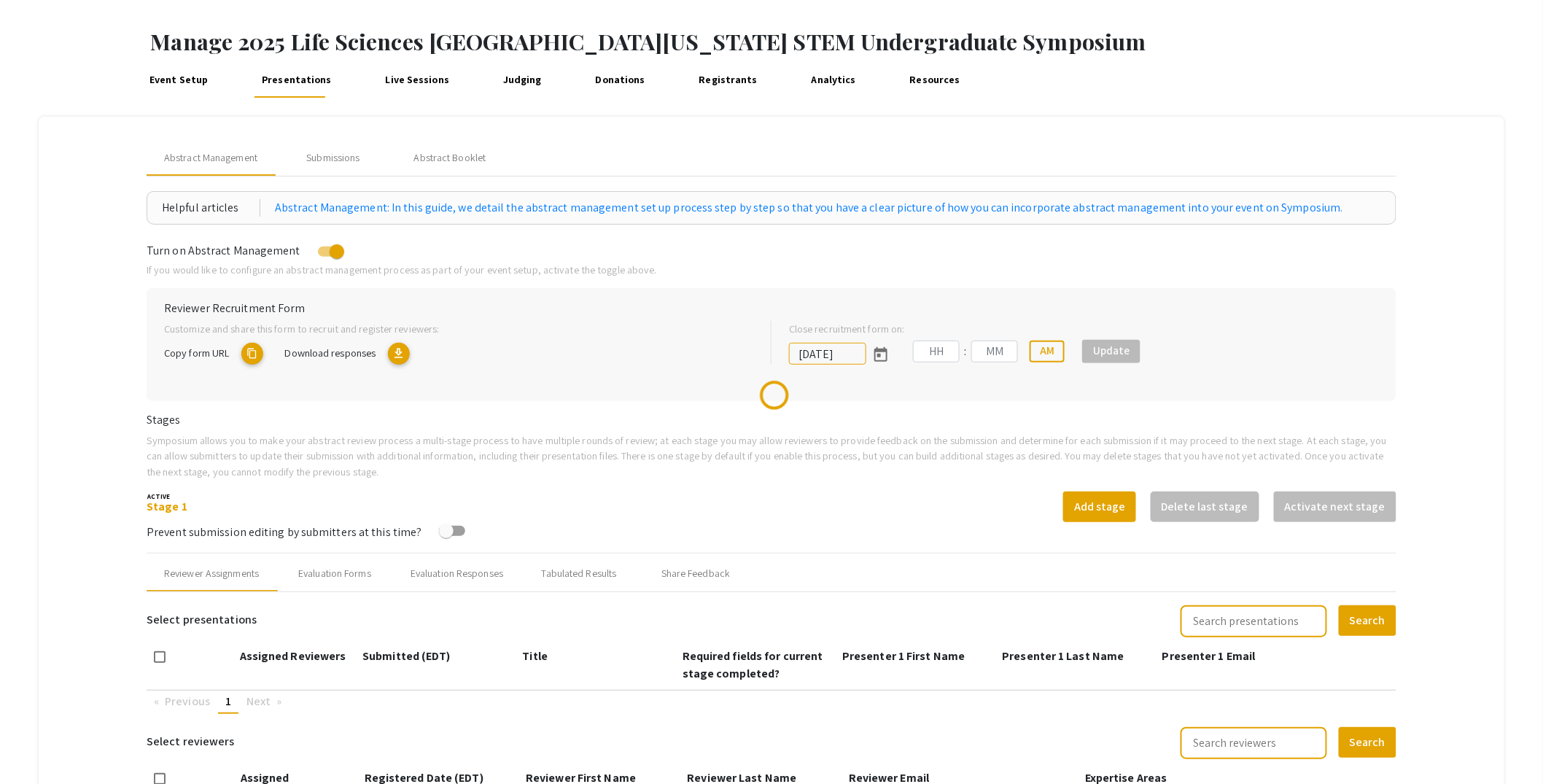
scroll to position [265, 0]
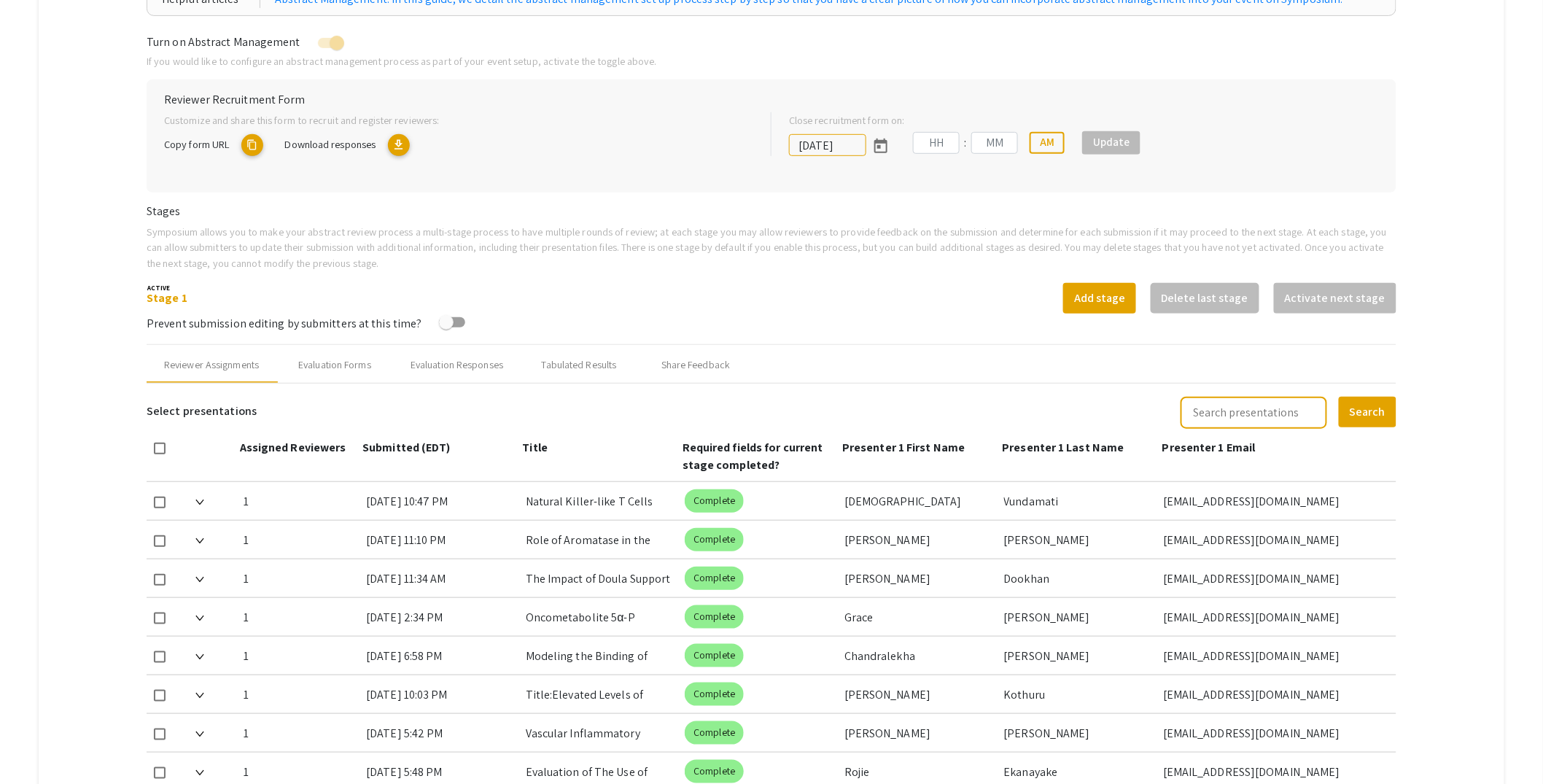
type input "[DATE]"
type input "05"
type input "00"
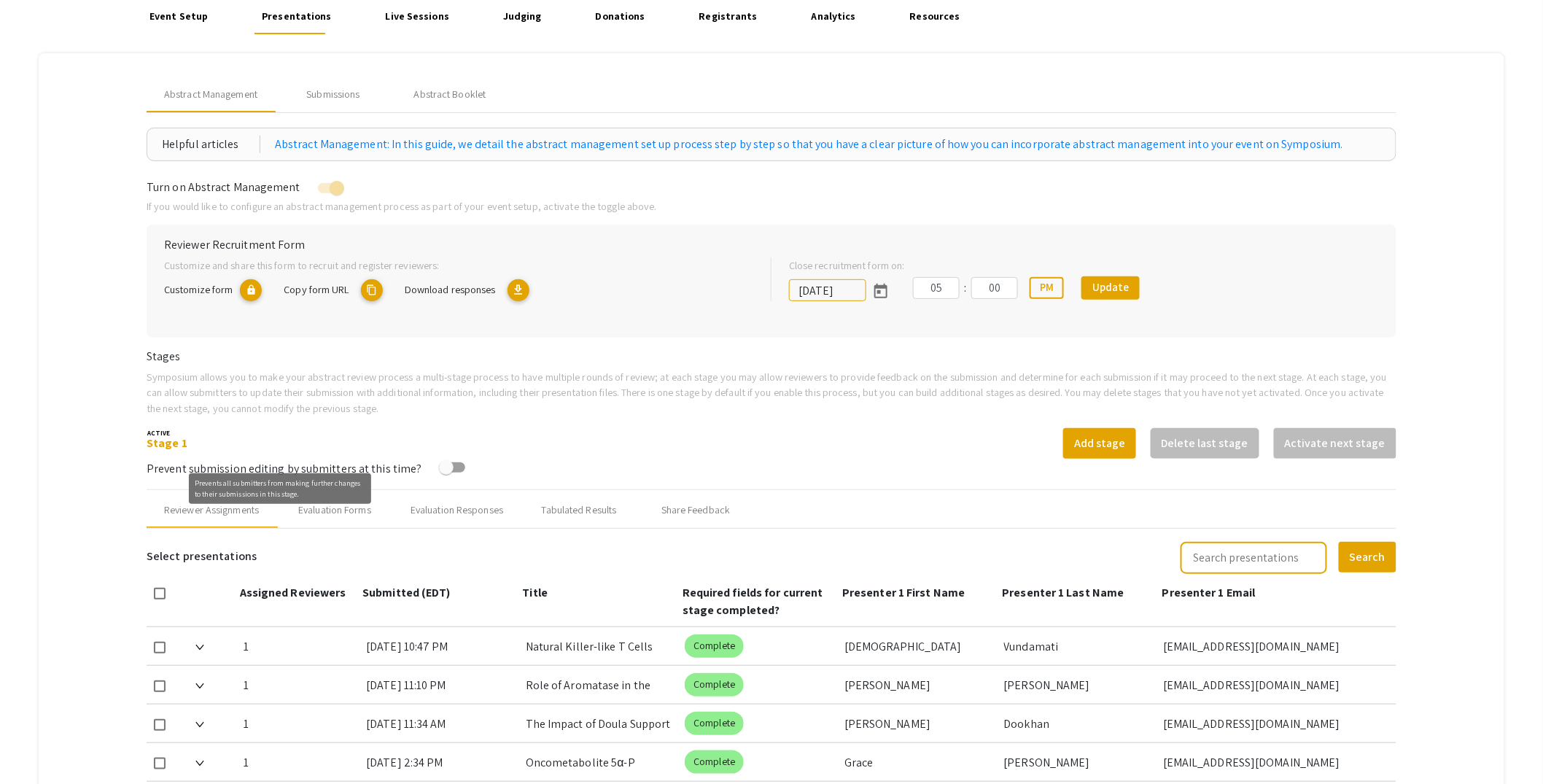
scroll to position [131, 0]
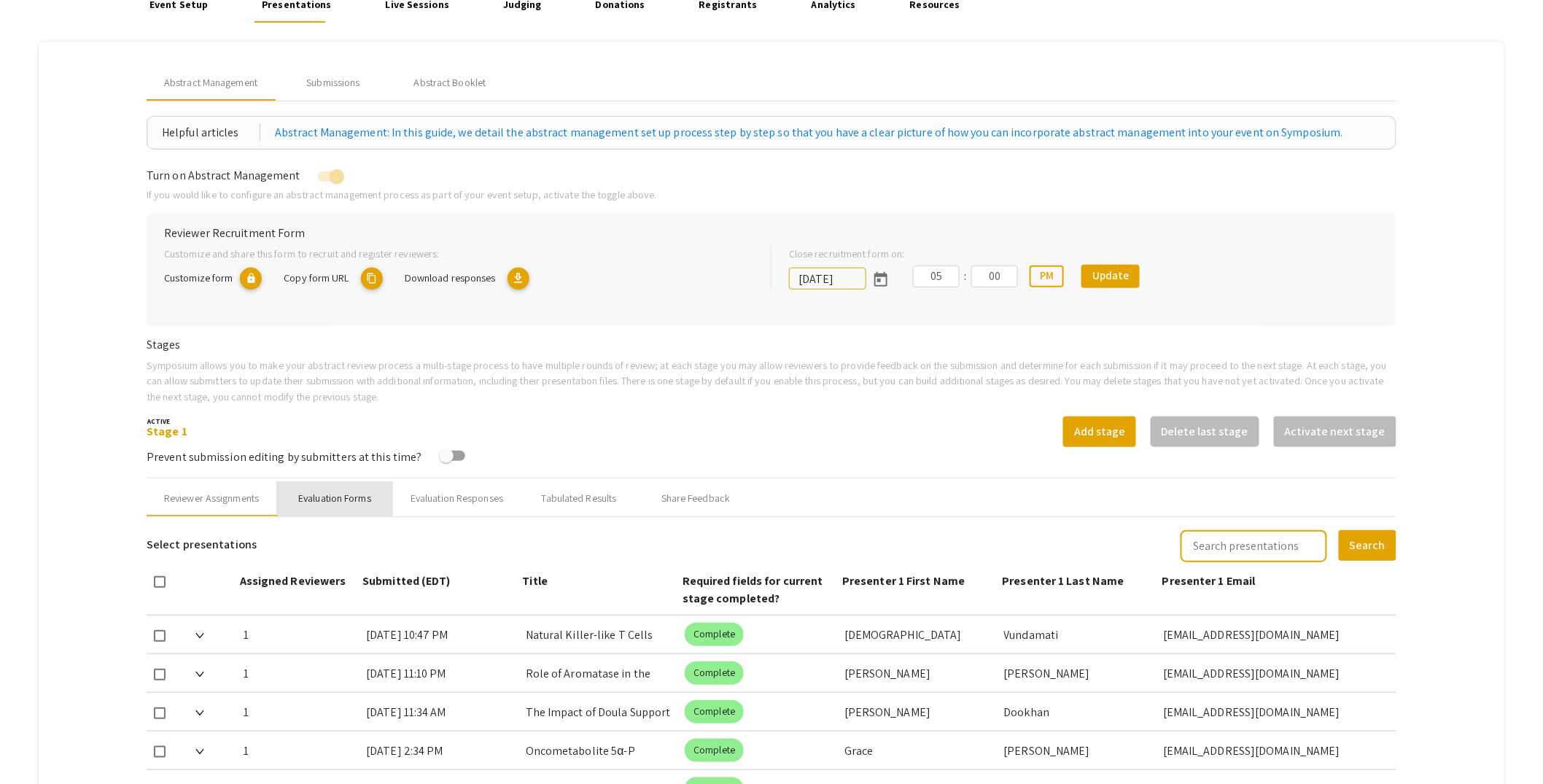
click at [354, 493] on div "Evaluation Forms" at bounding box center [335, 498] width 73 height 15
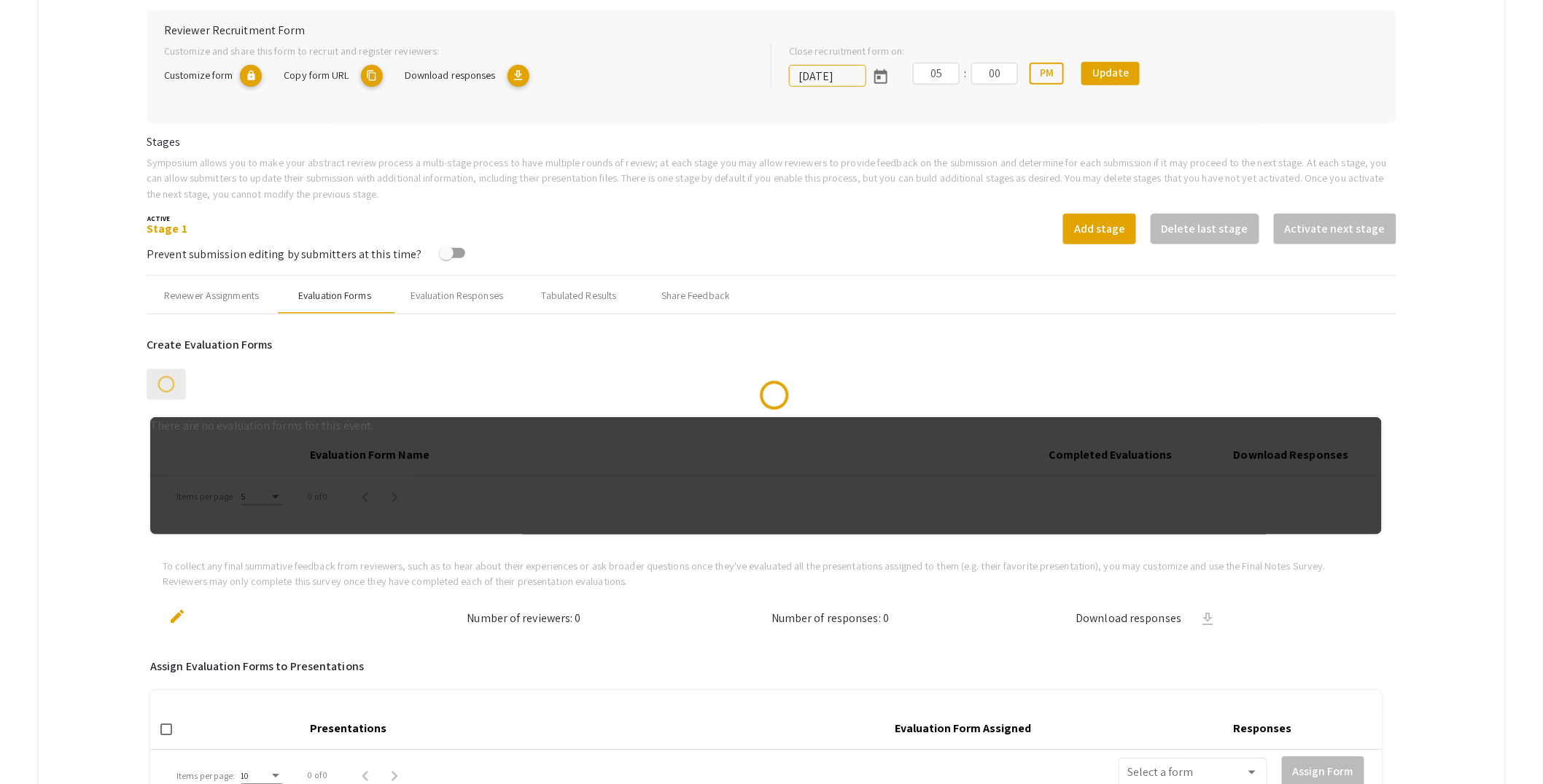
scroll to position [414, 0]
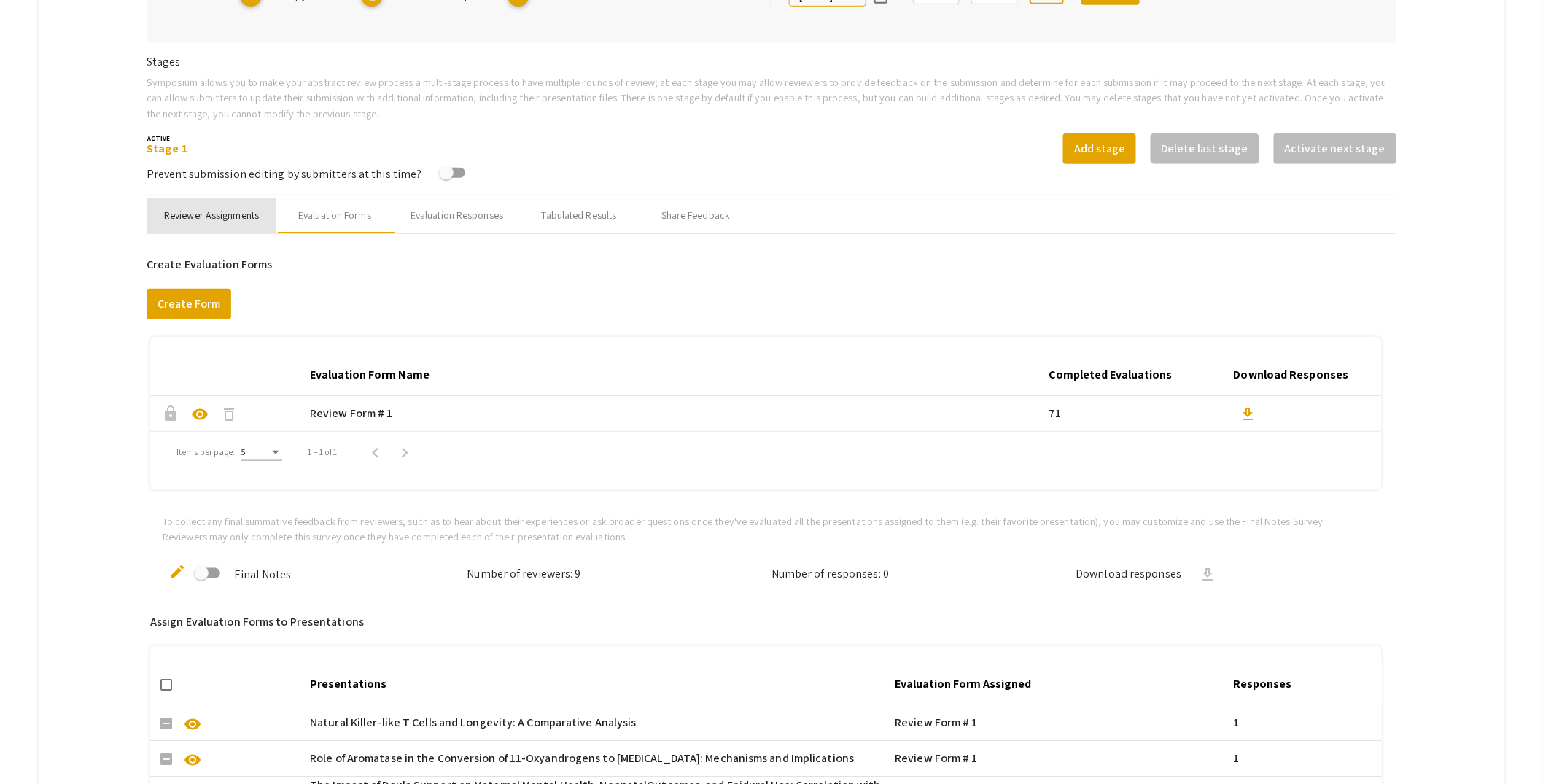
click at [218, 218] on div "Reviewer Assignments" at bounding box center [211, 215] width 95 height 15
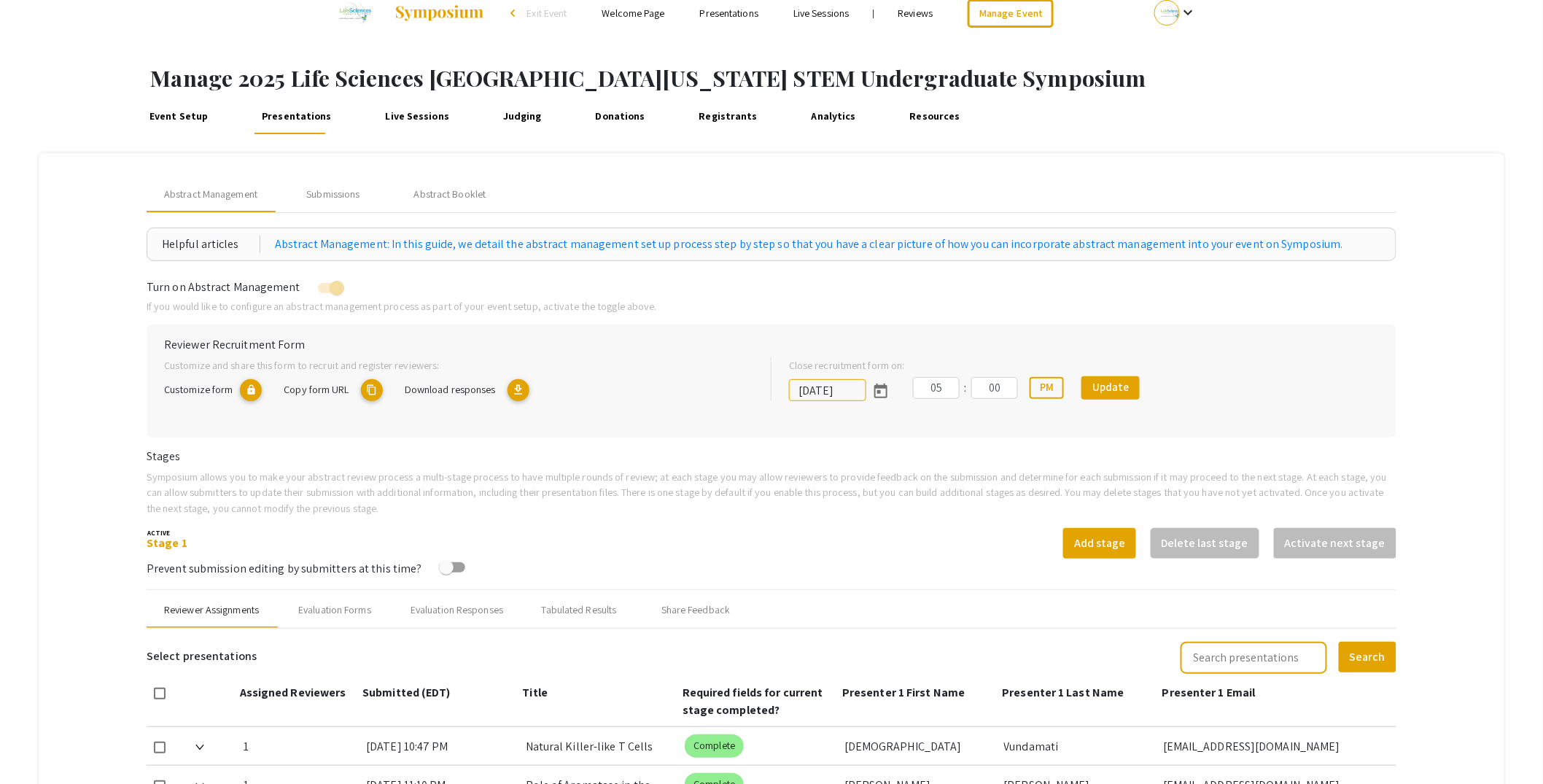
scroll to position [0, 0]
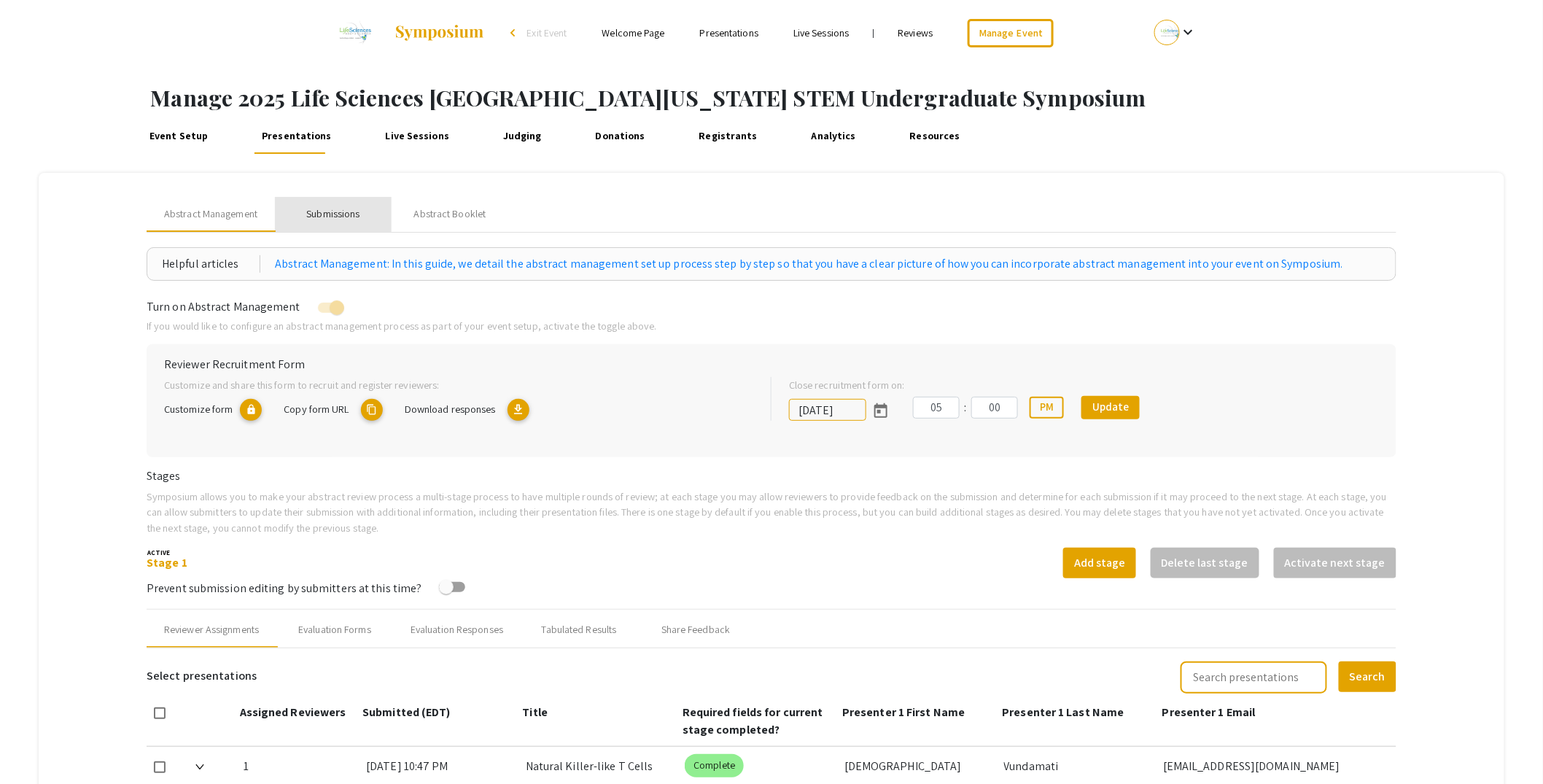
click at [332, 212] on div "Submissions" at bounding box center [332, 214] width 53 height 15
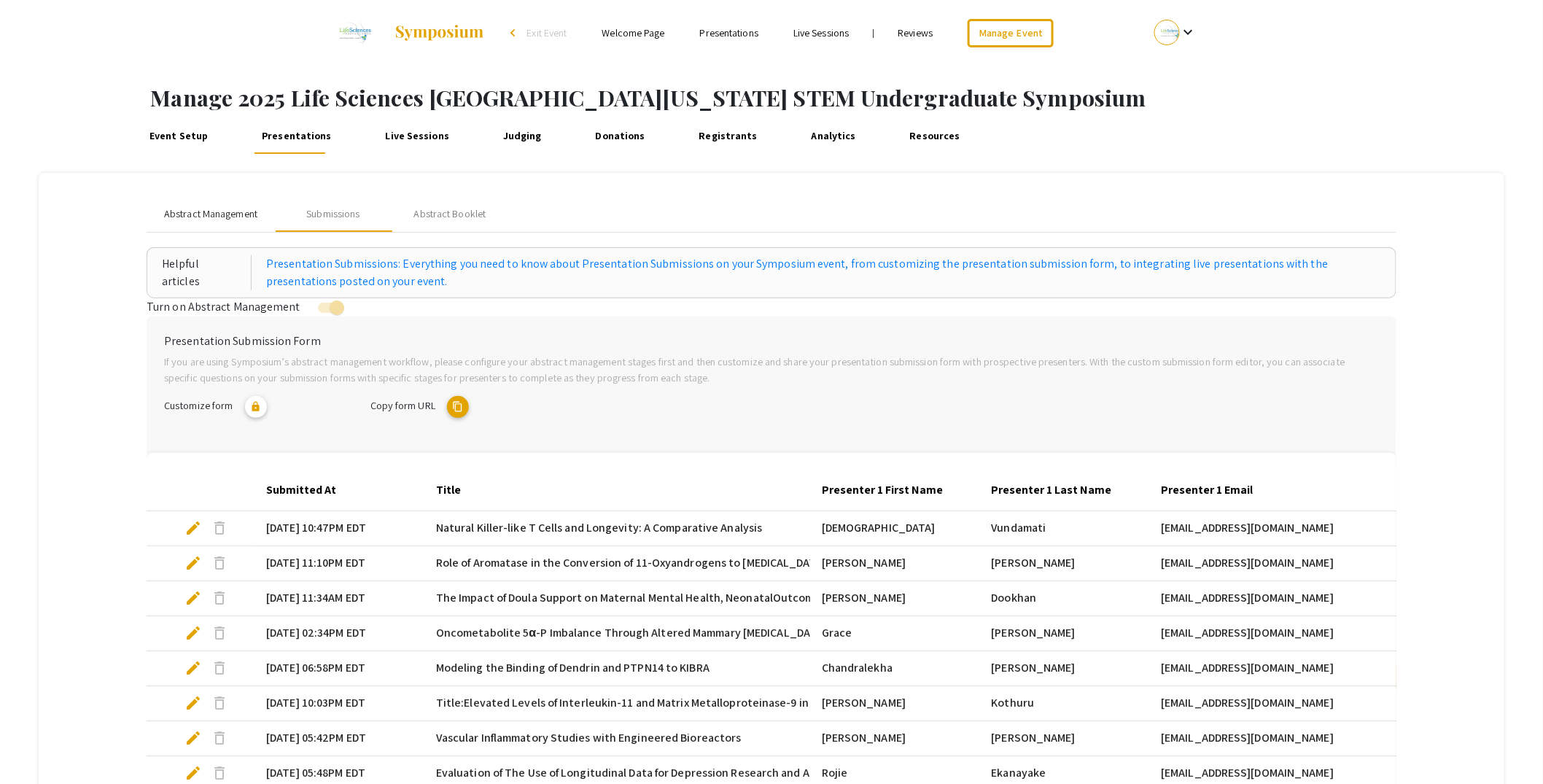
click at [209, 218] on span "Abstract Management" at bounding box center [210, 214] width 93 height 15
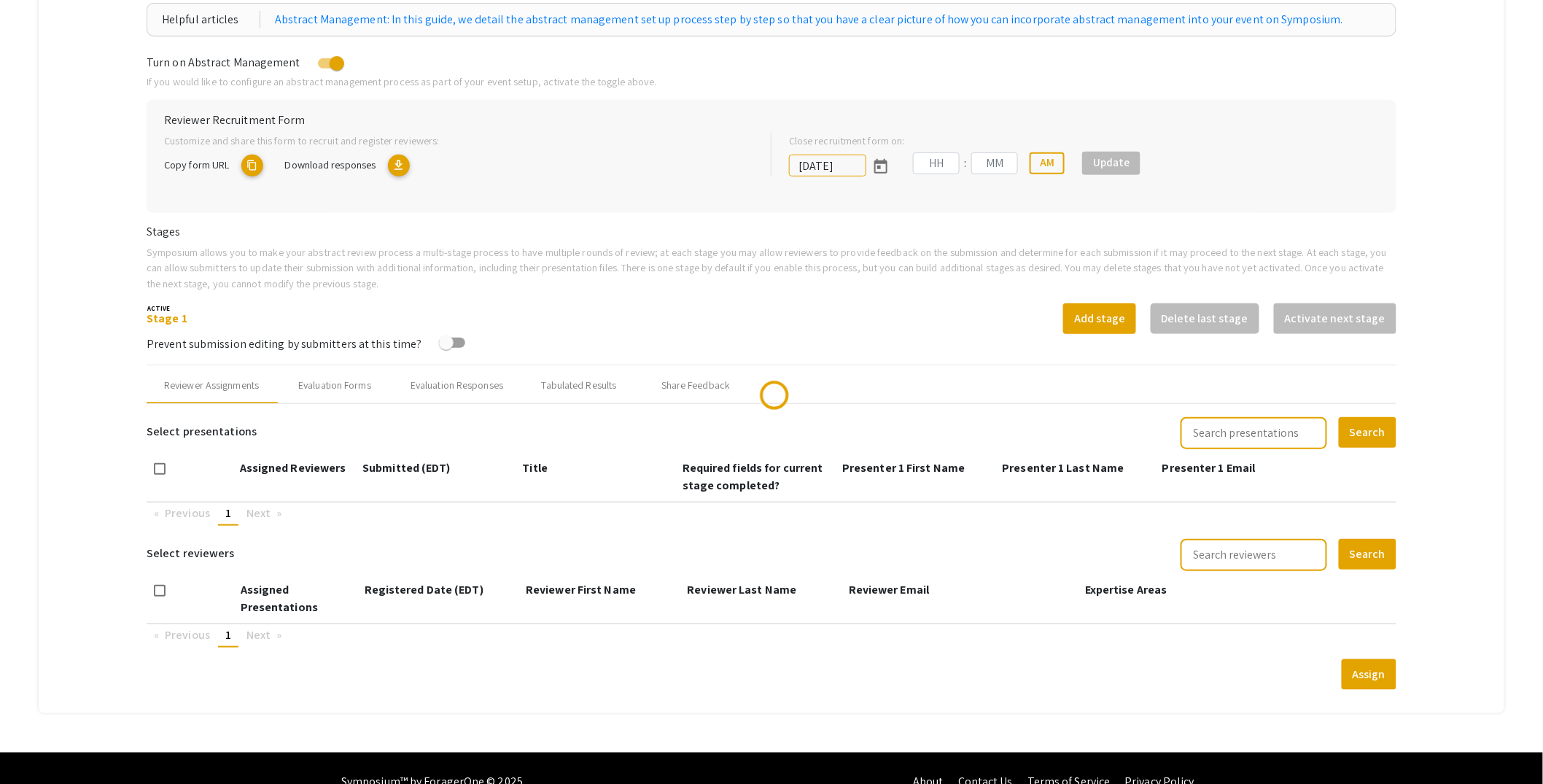
scroll to position [265, 0]
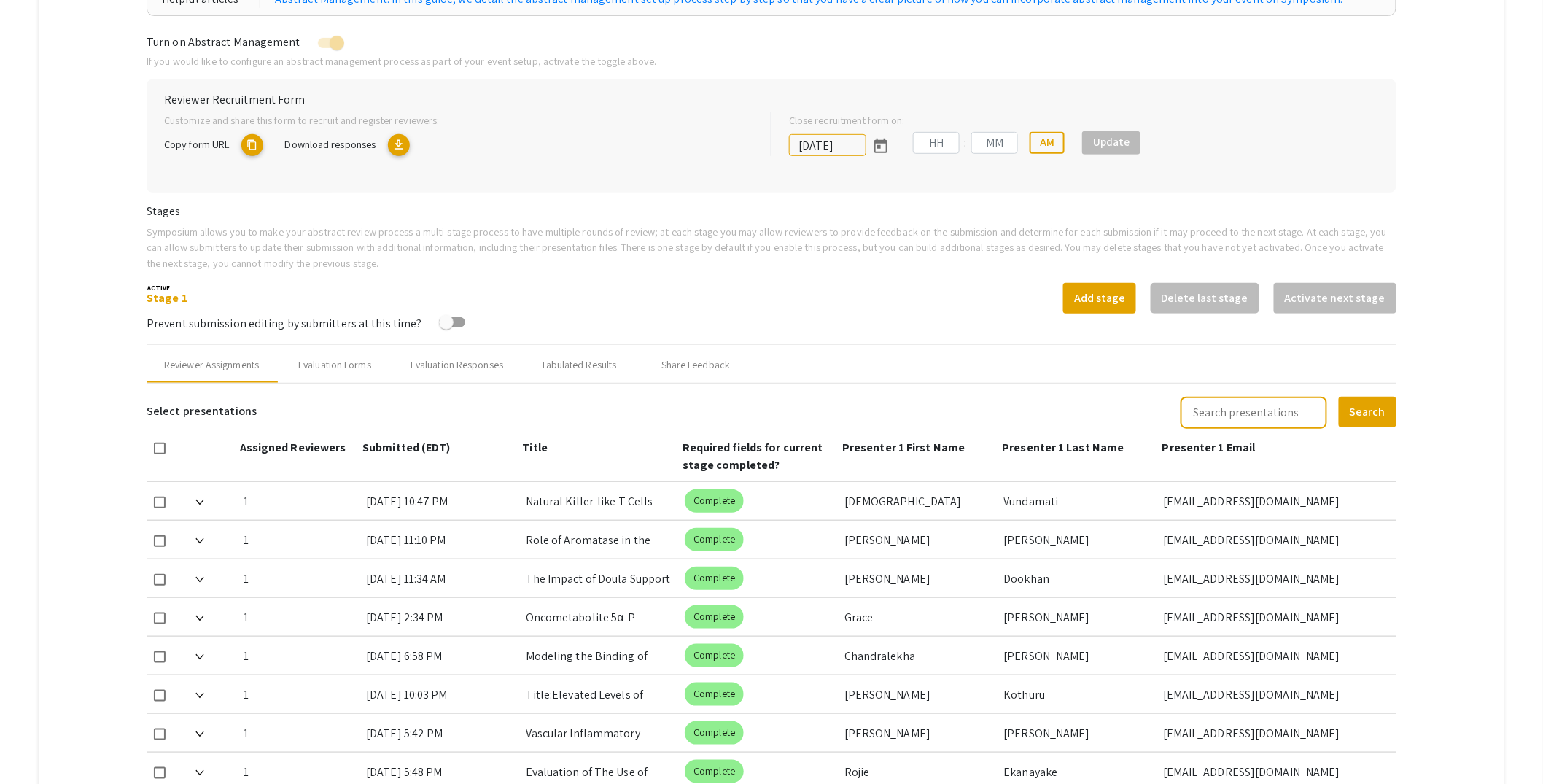
type input "[DATE]"
type input "05"
type input "00"
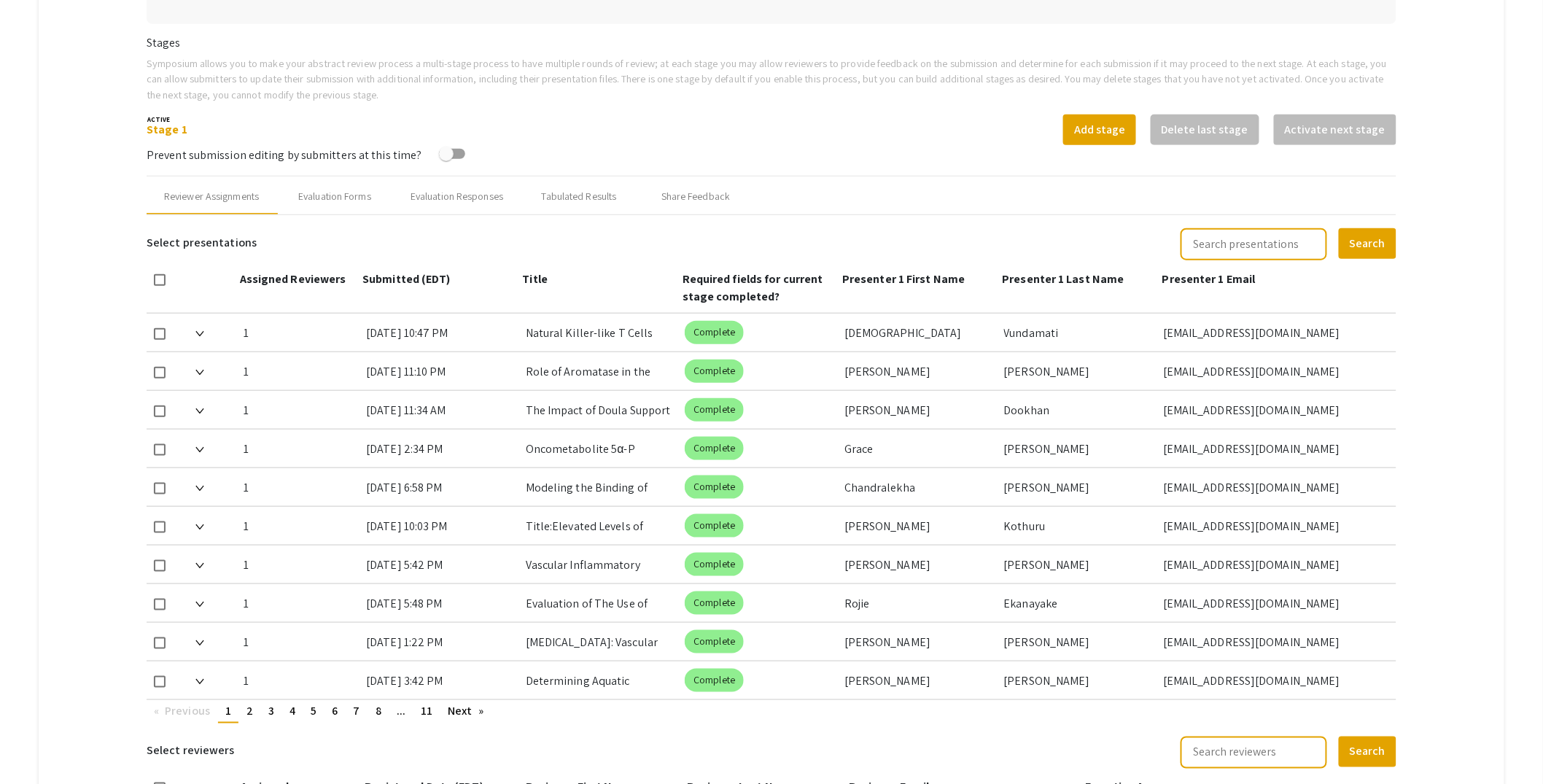
scroll to position [381, 0]
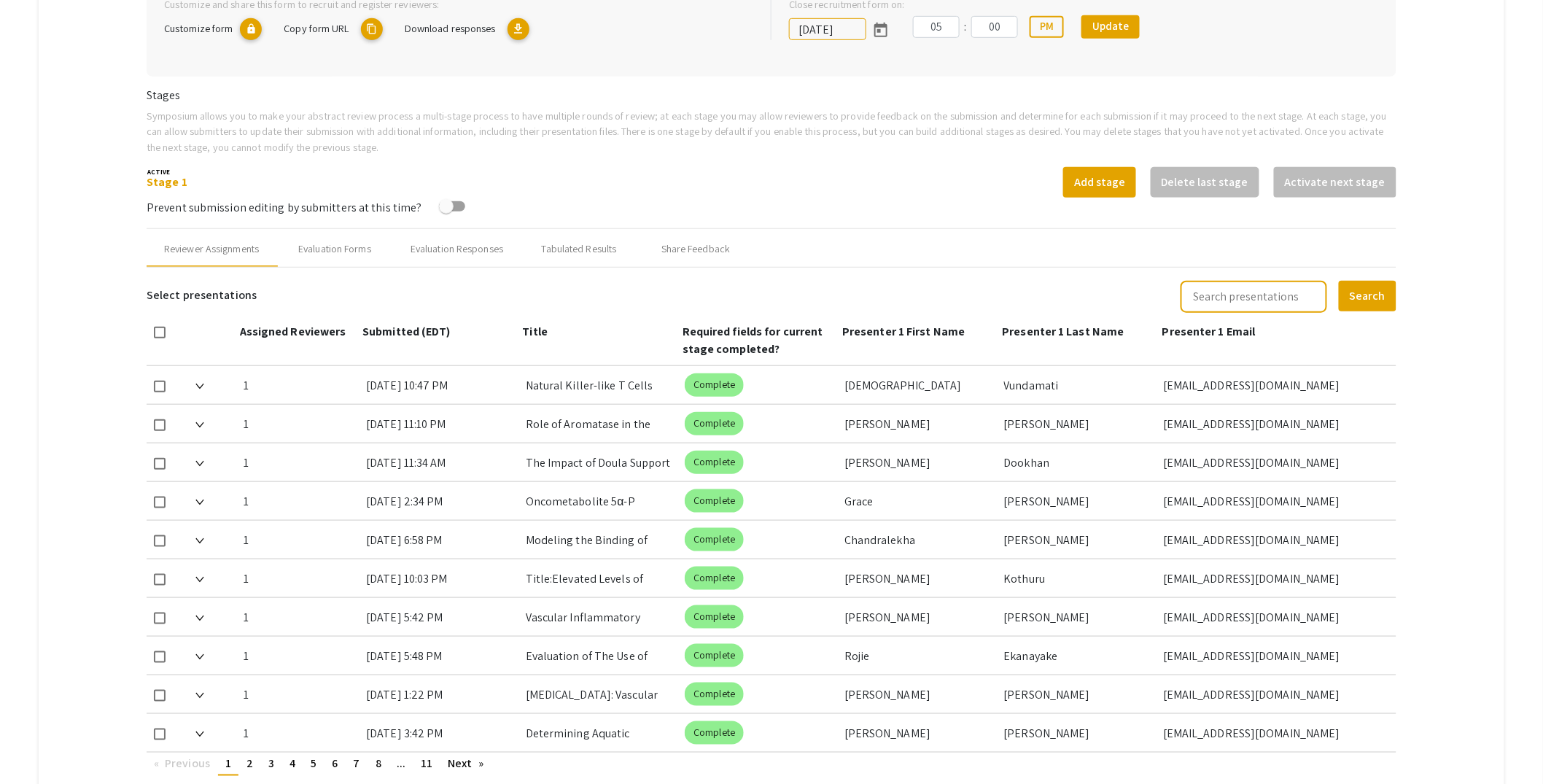
click at [1431, 148] on mat-tab-group "Abstract Management Submissions Abstract Booklet Helpful articles Abstract Mana…" at bounding box center [771, 551] width 1466 height 1518
click at [1455, 93] on mat-tab-group "Abstract Management Submissions Abstract Booklet Helpful articles Abstract Mana…" at bounding box center [771, 551] width 1466 height 1518
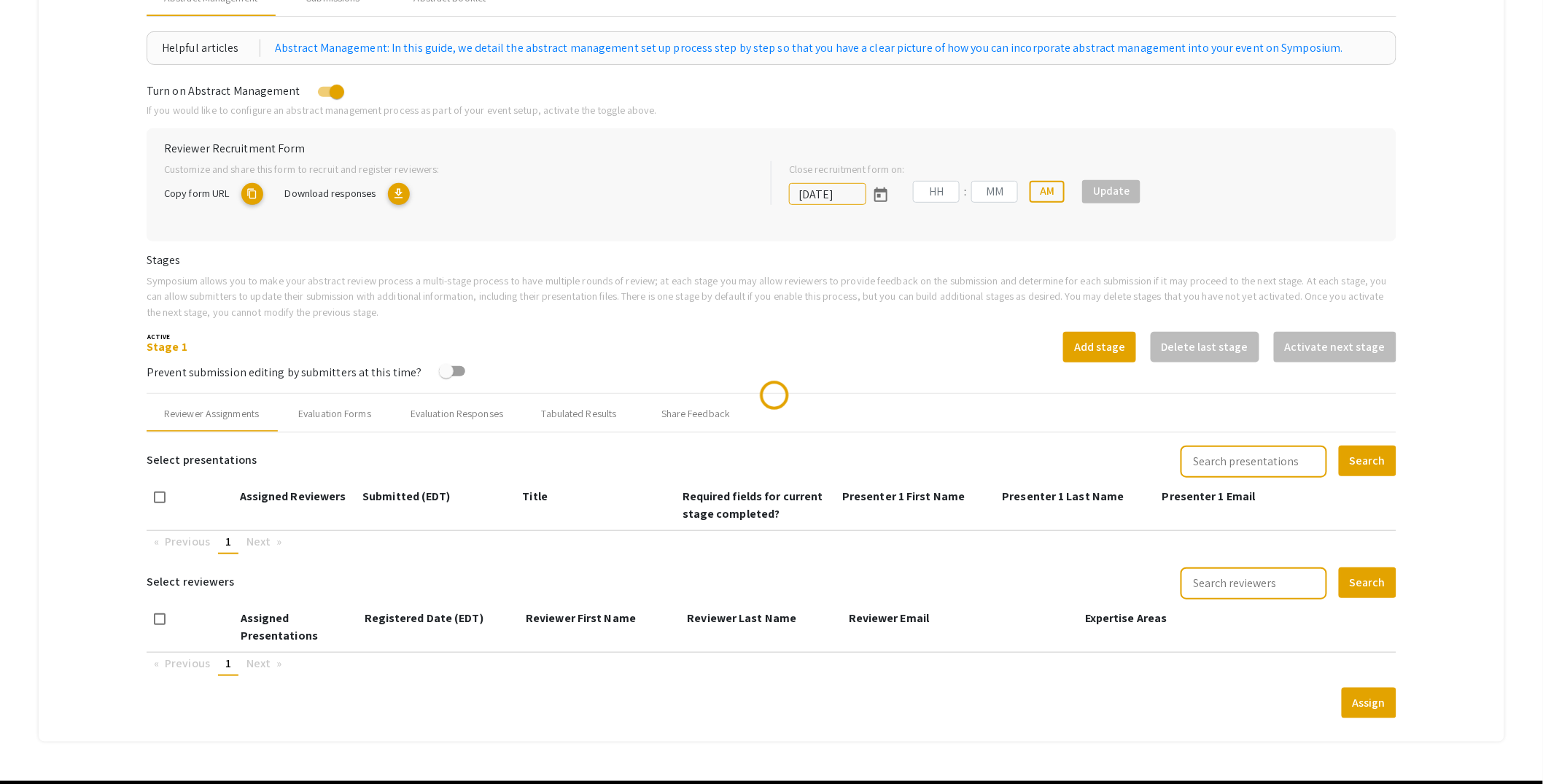
scroll to position [265, 0]
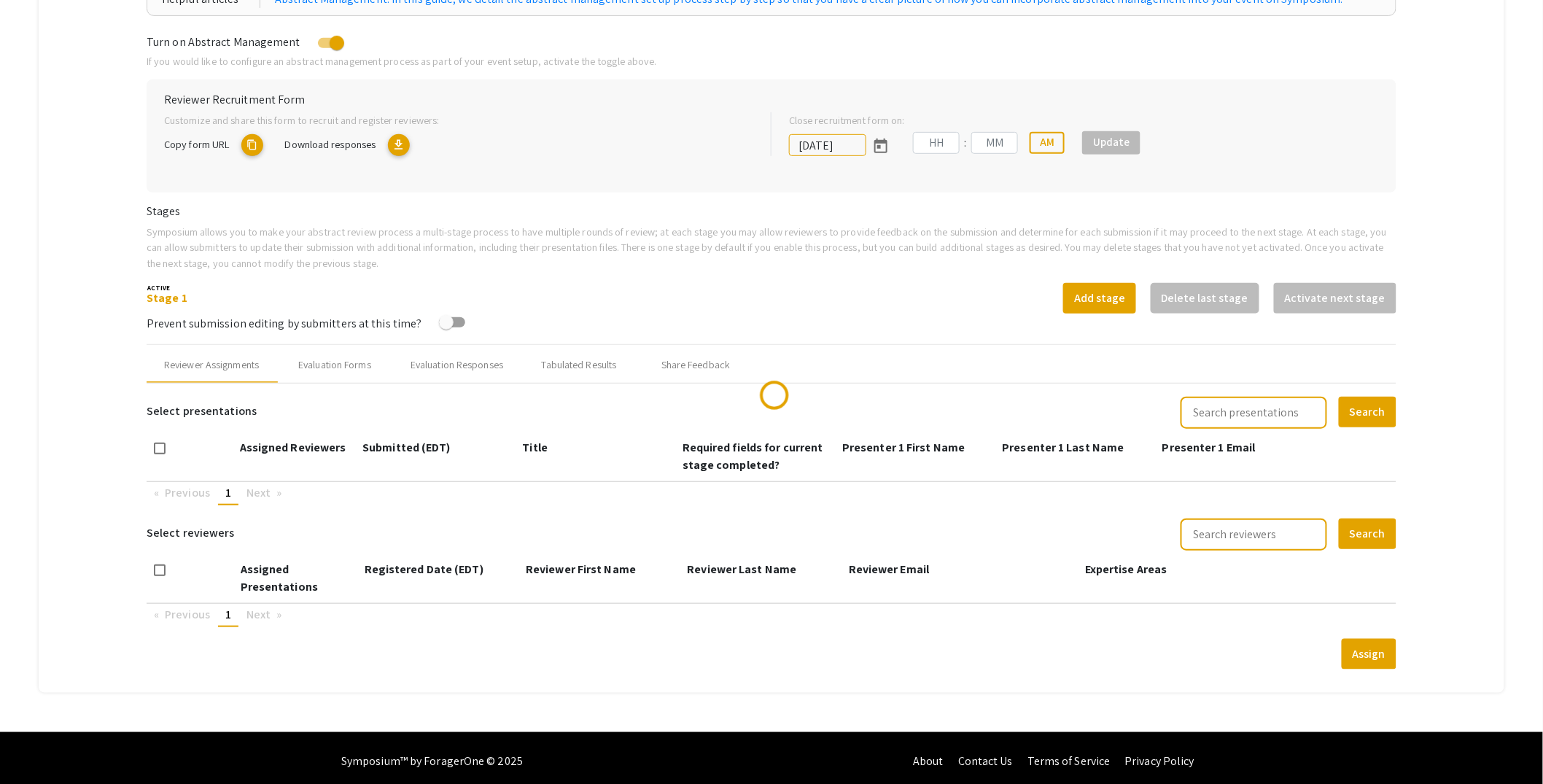
type input "[DATE]"
type input "05"
type input "00"
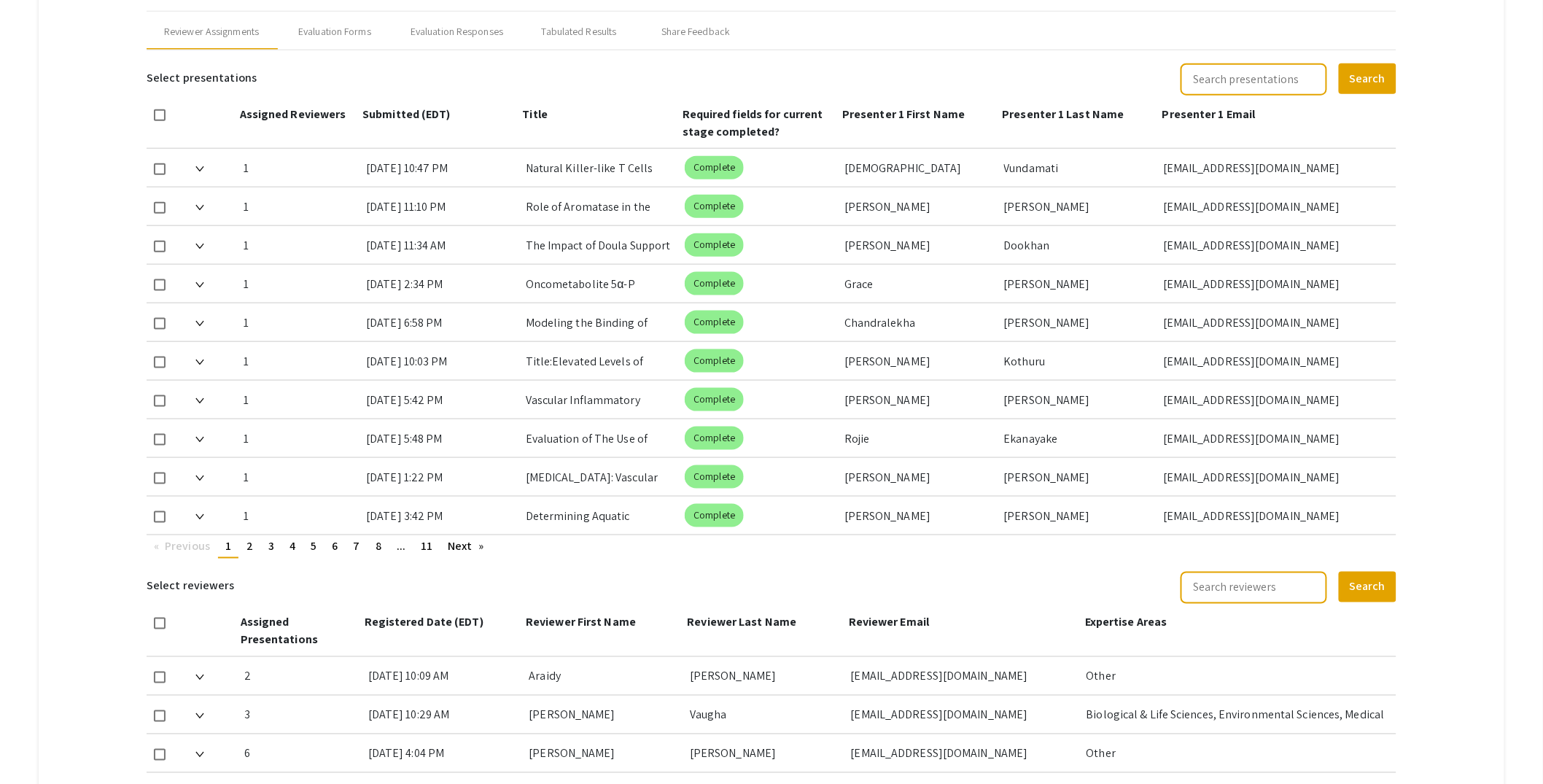
scroll to position [587, 0]
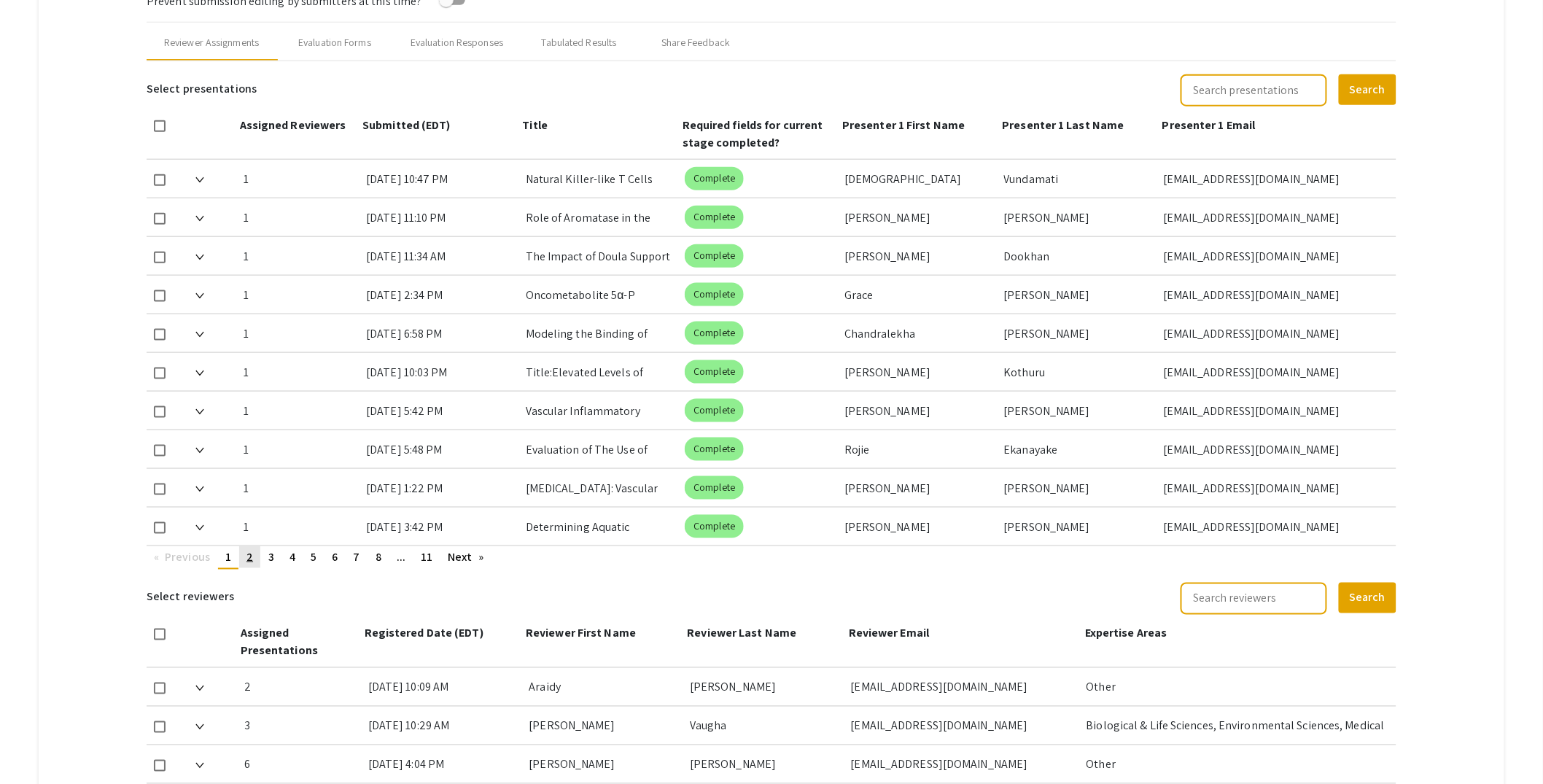
click at [250, 561] on span "2" at bounding box center [250, 556] width 6 height 15
click at [274, 559] on span "3" at bounding box center [271, 556] width 5 height 15
click at [298, 563] on link "page 4" at bounding box center [292, 557] width 20 height 22
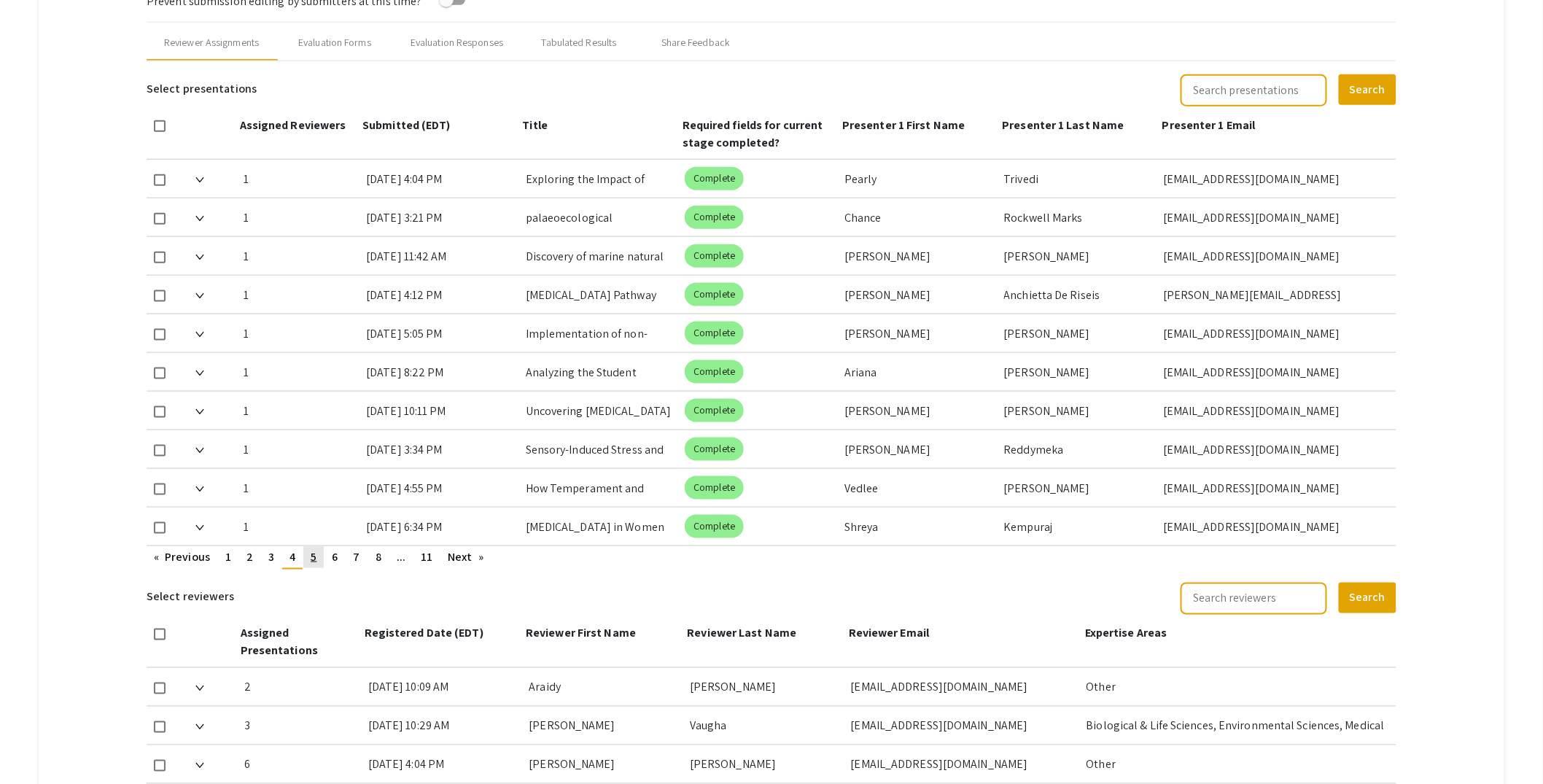
click at [319, 562] on link "page 5" at bounding box center [313, 557] width 20 height 22
click at [334, 562] on span "6" at bounding box center [334, 556] width 5 height 15
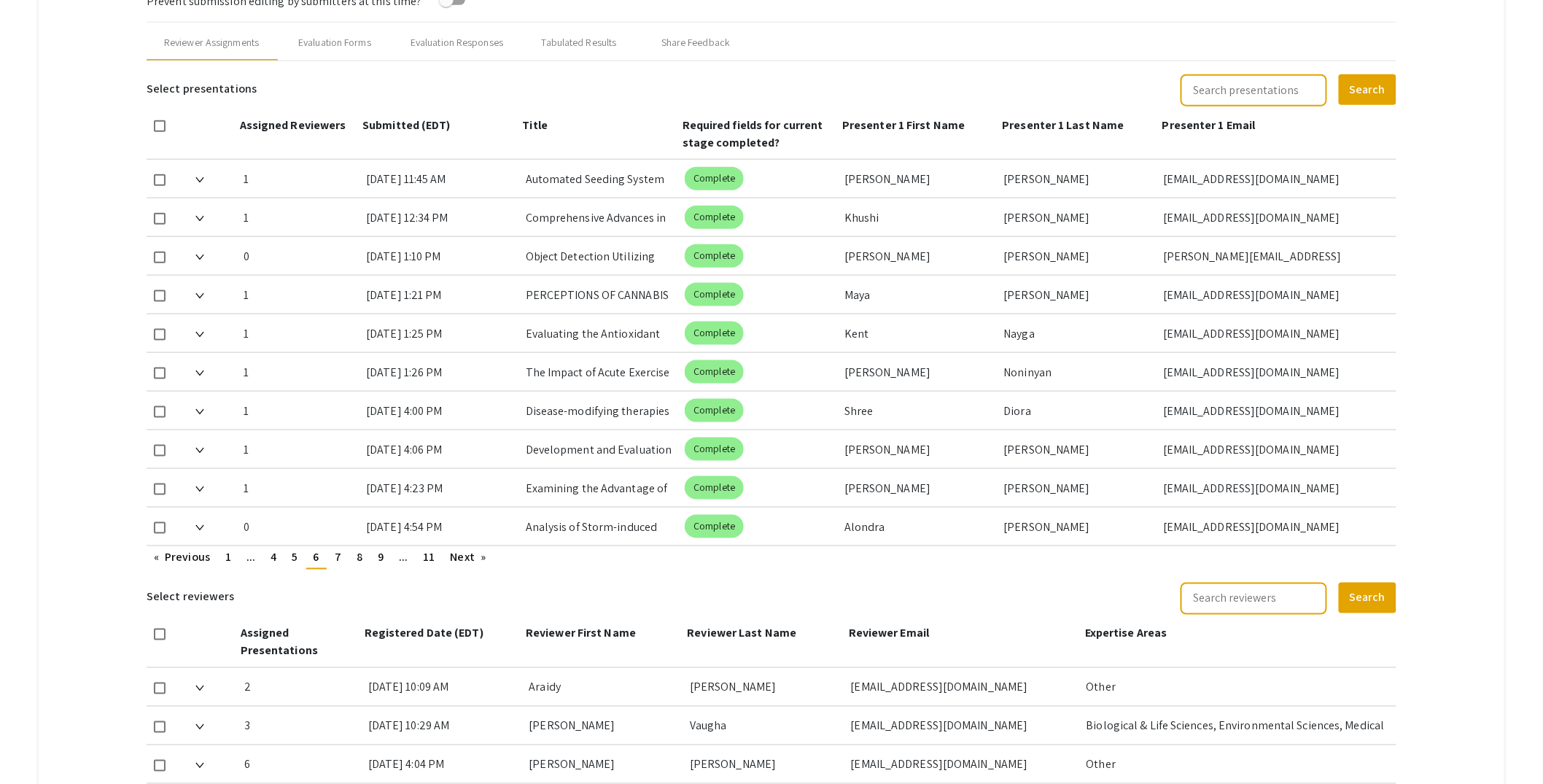
click at [162, 529] on span at bounding box center [159, 527] width 12 height 12
click at [159, 534] on input "checkbox" at bounding box center [159, 534] width 1 height 1
checkbox input "true"
click at [342, 555] on span "7" at bounding box center [338, 556] width 6 height 15
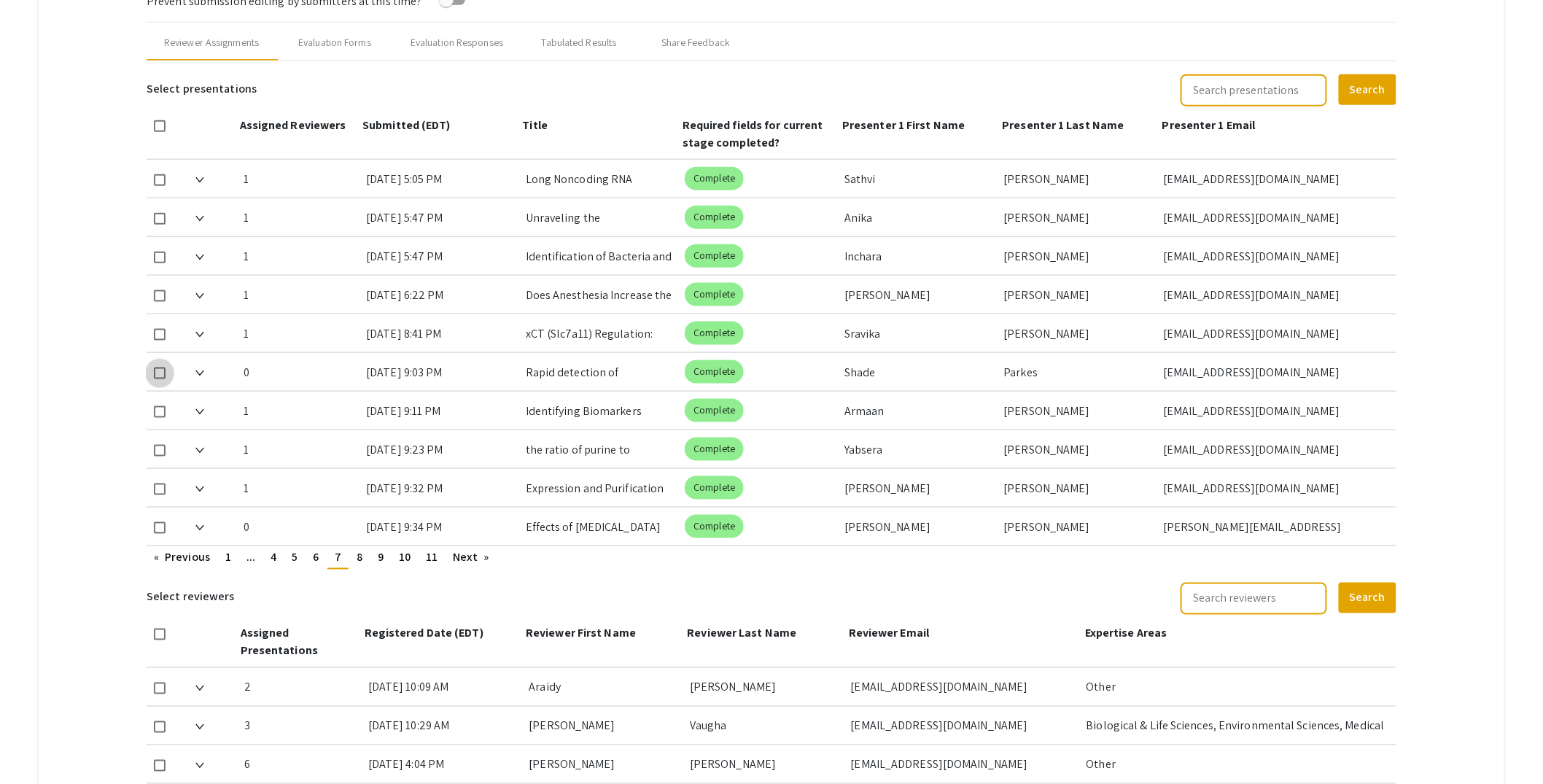
click at [161, 372] on span at bounding box center [159, 373] width 12 height 12
click at [159, 379] on input "checkbox" at bounding box center [159, 379] width 1 height 1
checkbox input "true"
click at [314, 557] on link "page 6" at bounding box center [316, 557] width 20 height 22
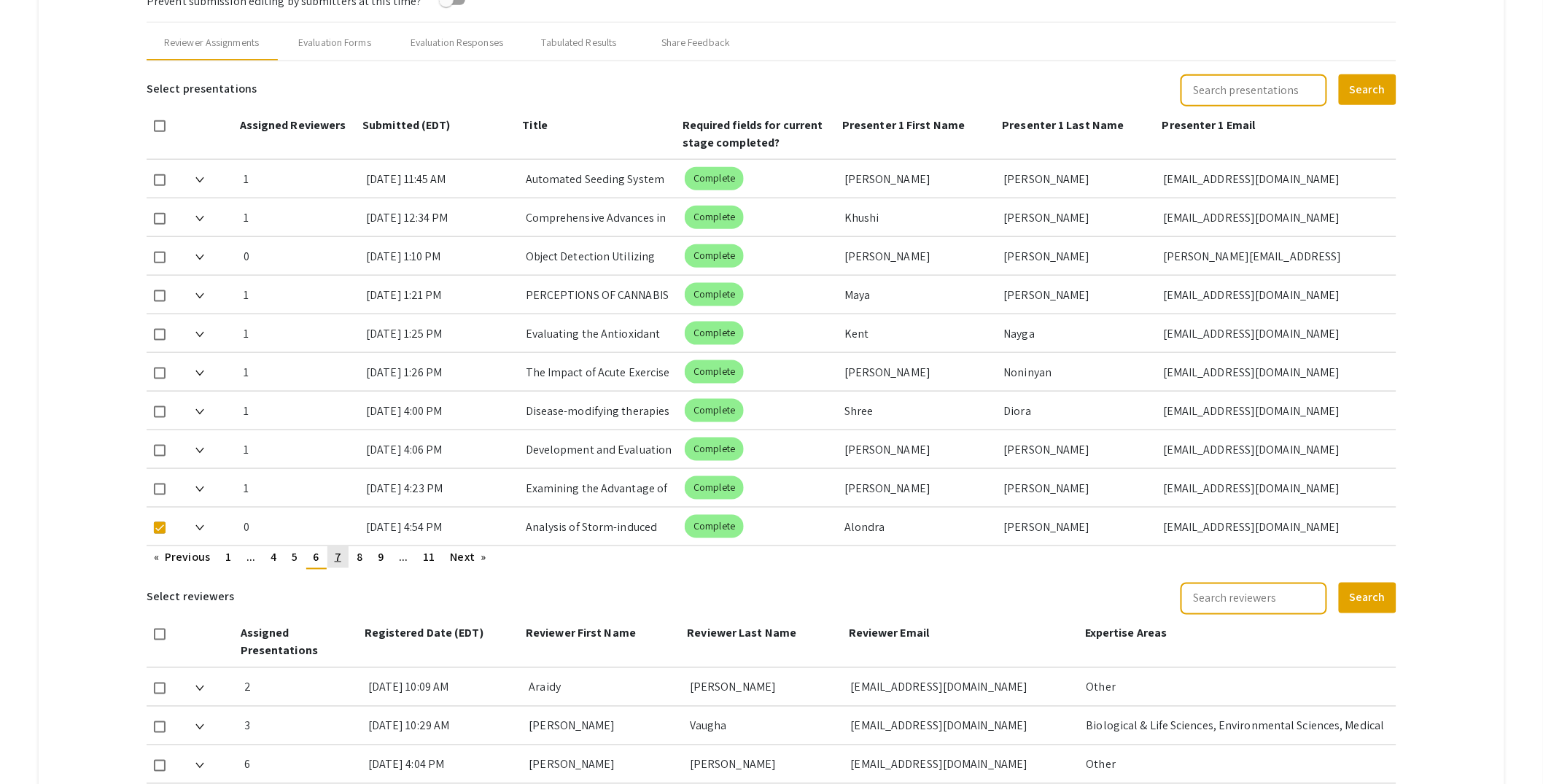
click at [337, 559] on span "7" at bounding box center [338, 556] width 6 height 15
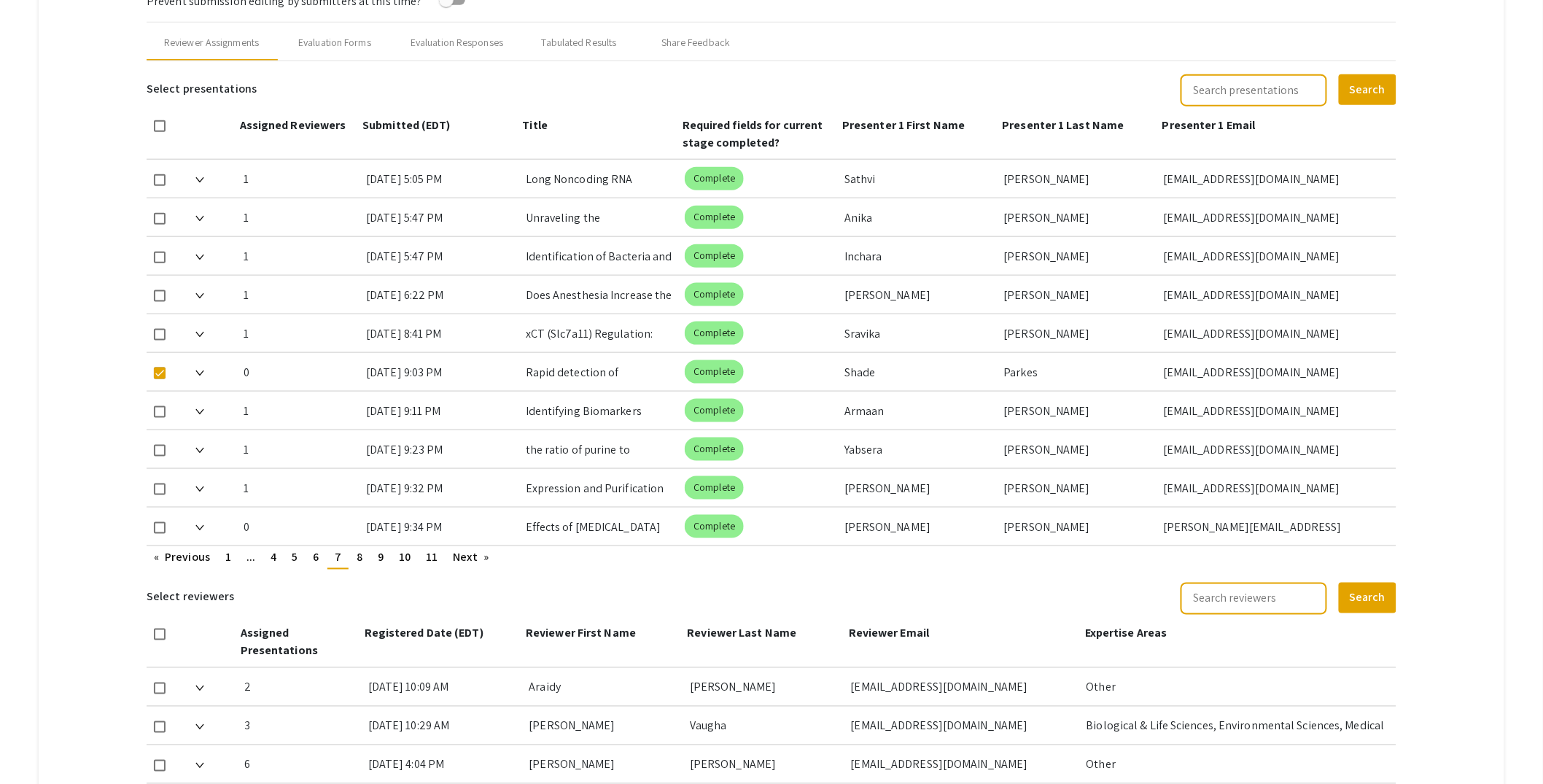
click at [159, 529] on span at bounding box center [159, 527] width 12 height 12
click at [159, 534] on input "checkbox" at bounding box center [159, 534] width 1 height 1
checkbox input "true"
click at [361, 555] on span "8" at bounding box center [360, 556] width 5 height 15
click at [390, 555] on link "page 9" at bounding box center [381, 557] width 20 height 22
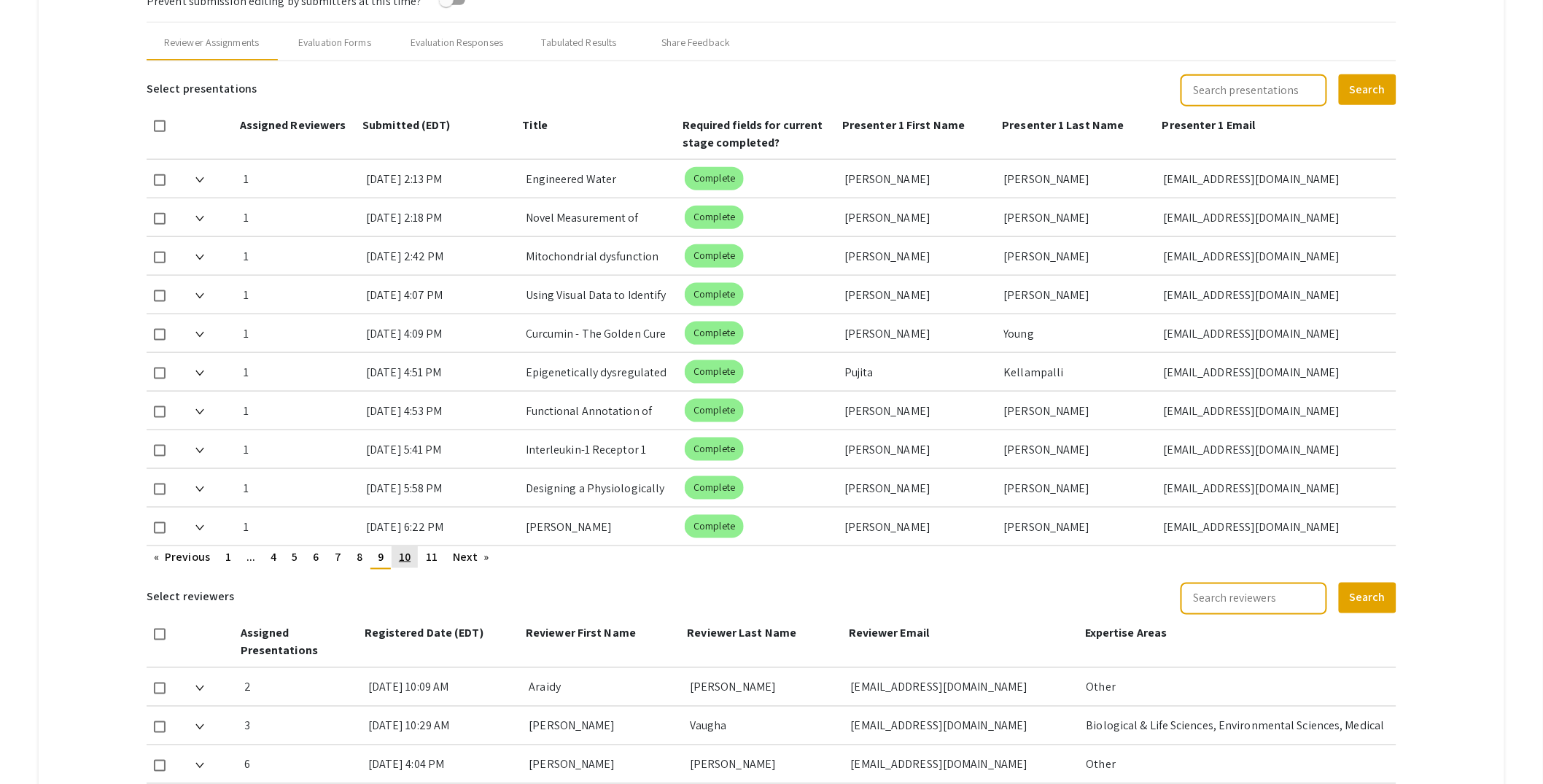
click at [411, 556] on span "10" at bounding box center [404, 556] width 12 height 15
click at [434, 562] on span "11" at bounding box center [432, 556] width 12 height 15
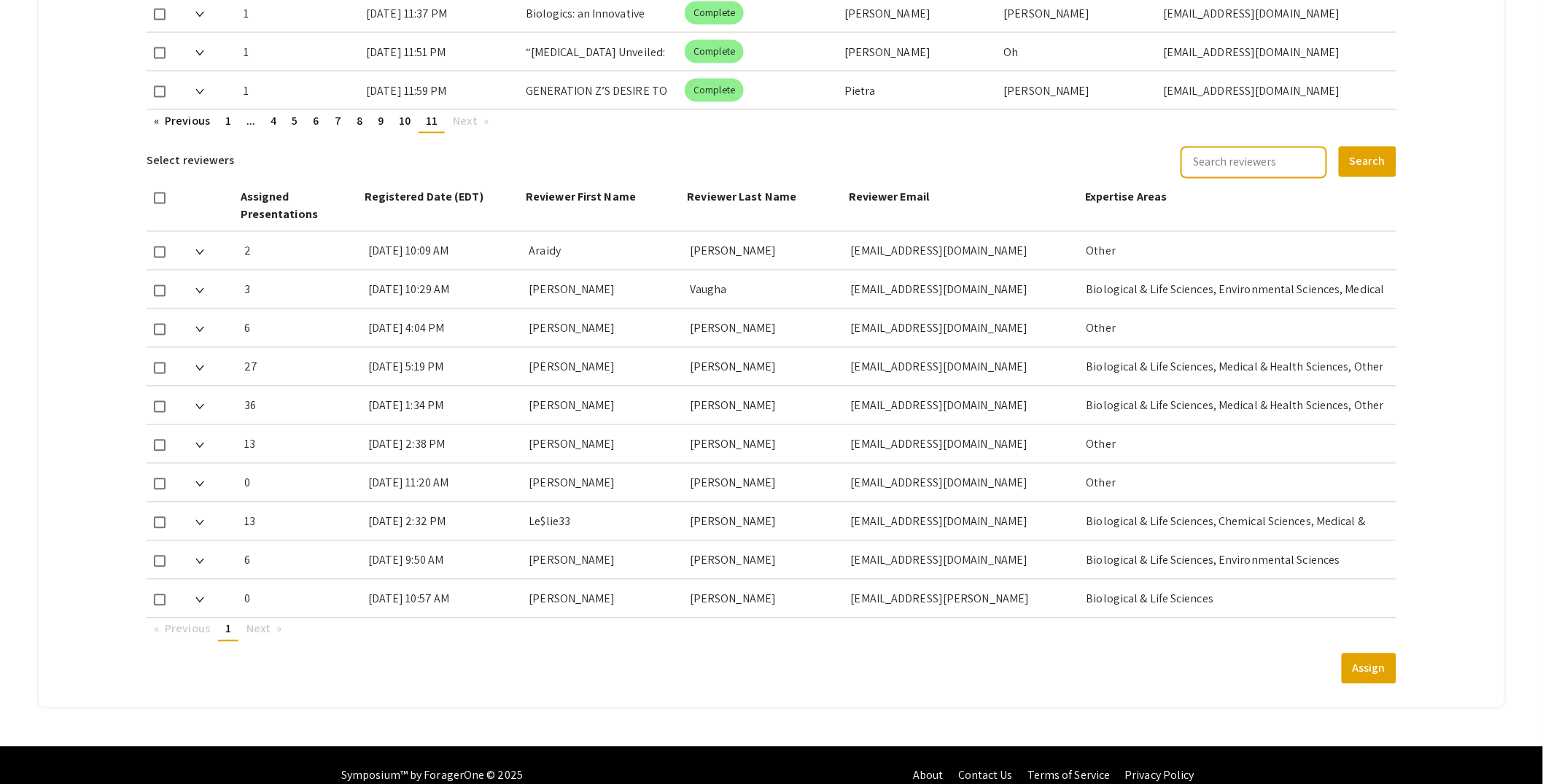
scroll to position [1037, 0]
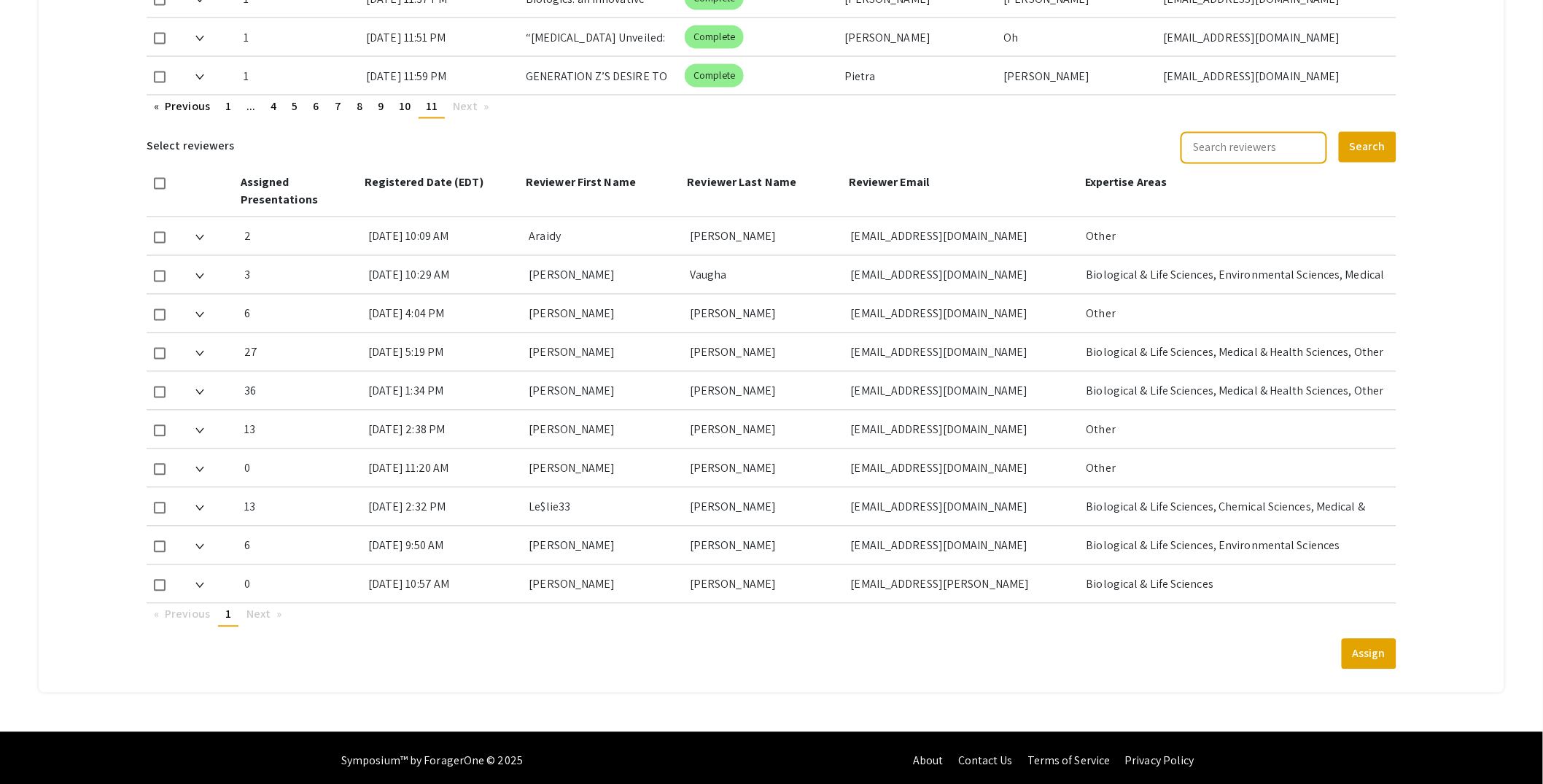
click at [159, 581] on span at bounding box center [159, 585] width 12 height 12
click at [159, 591] on input "checkbox" at bounding box center [159, 591] width 1 height 1
checkbox input "true"
click at [1385, 652] on button "Assign" at bounding box center [1369, 654] width 55 height 31
